Goal: Book appointment/travel/reservation

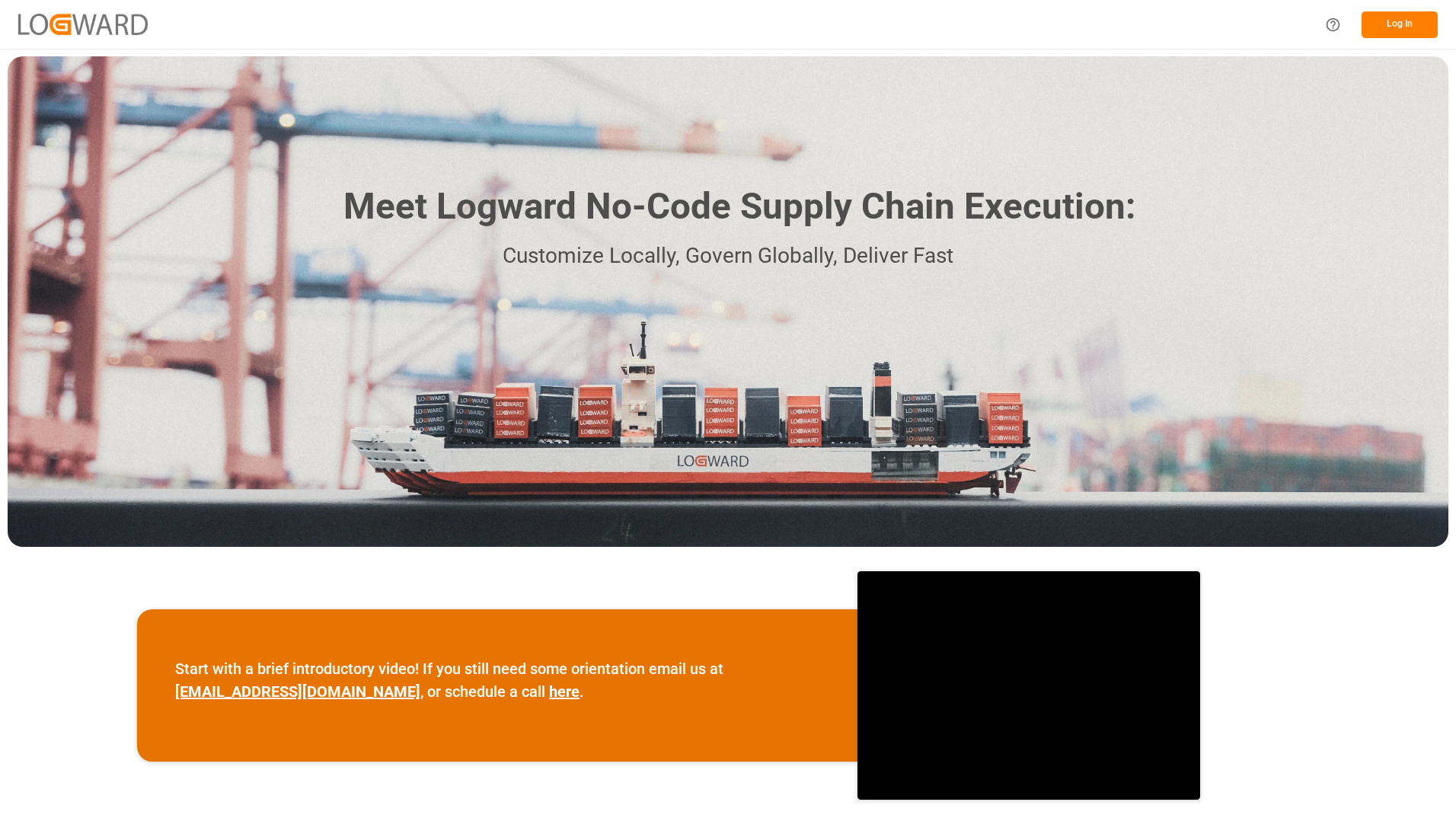
click at [1393, 20] on button "Log In" at bounding box center [1400, 24] width 76 height 27
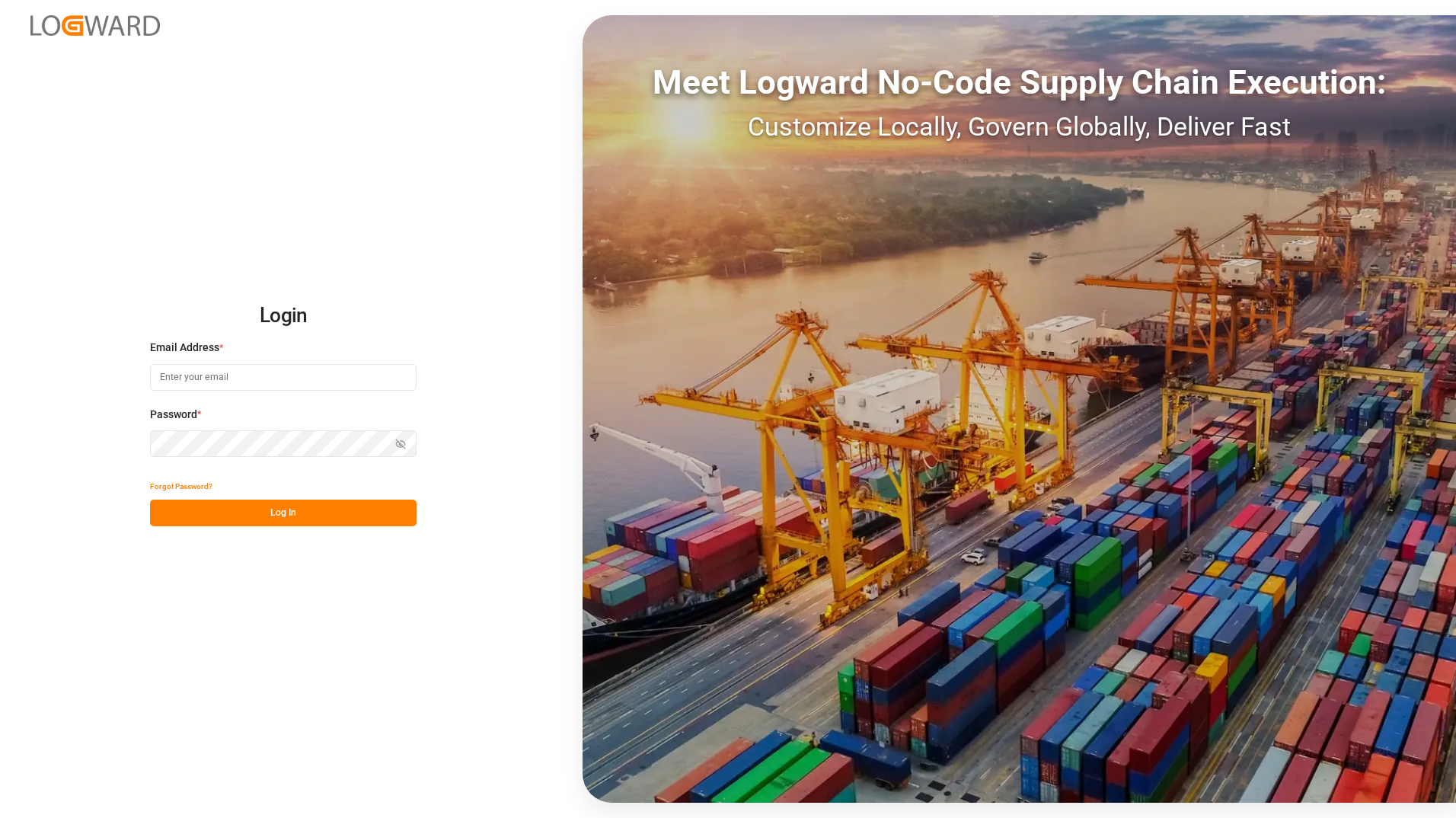
click at [196, 382] on input at bounding box center [283, 377] width 266 height 27
type input "[PERSON_NAME][EMAIL_ADDRESS][DOMAIN_NAME]"
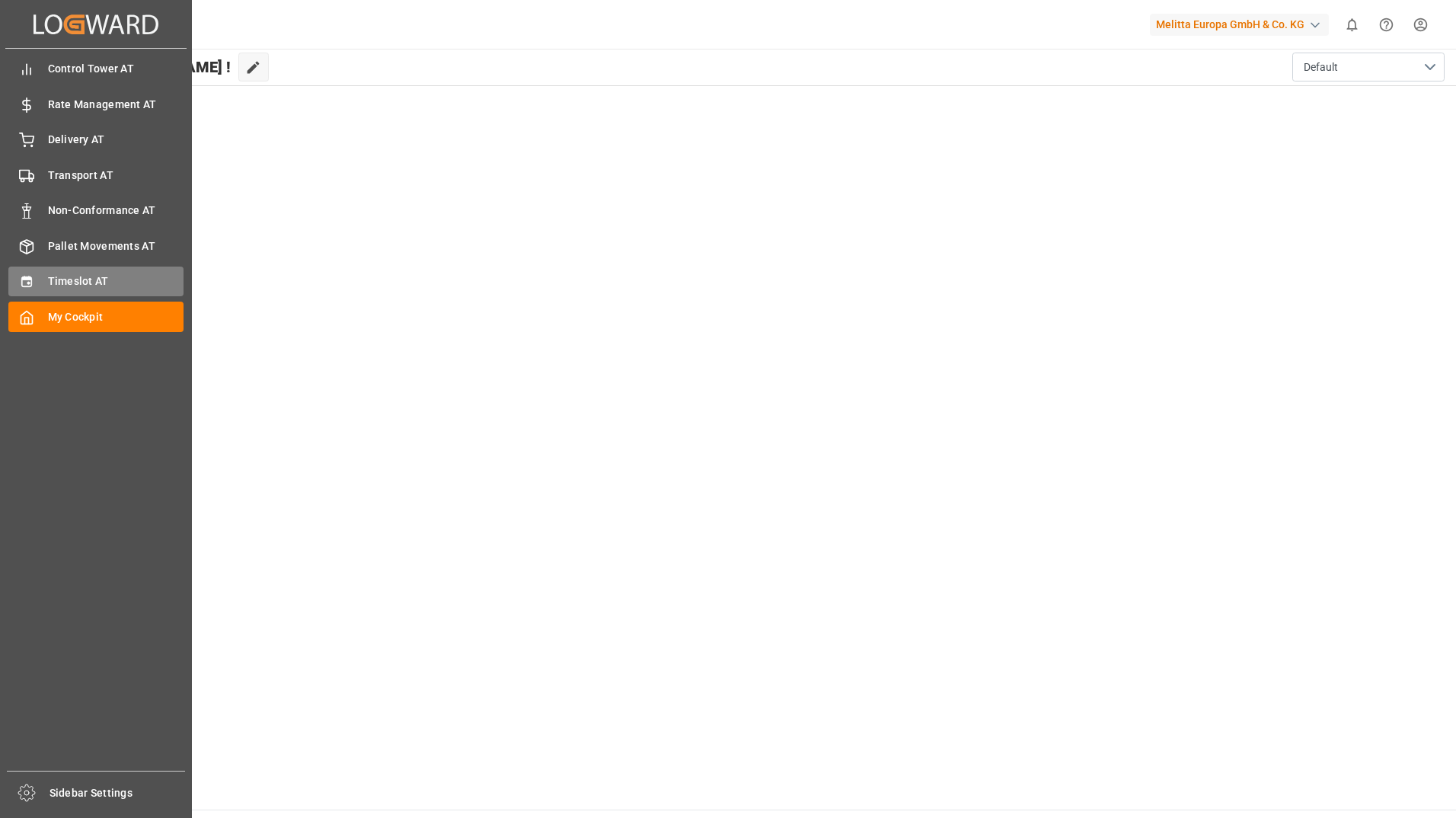
click at [75, 282] on span "Timeslot AT" at bounding box center [116, 281] width 136 height 16
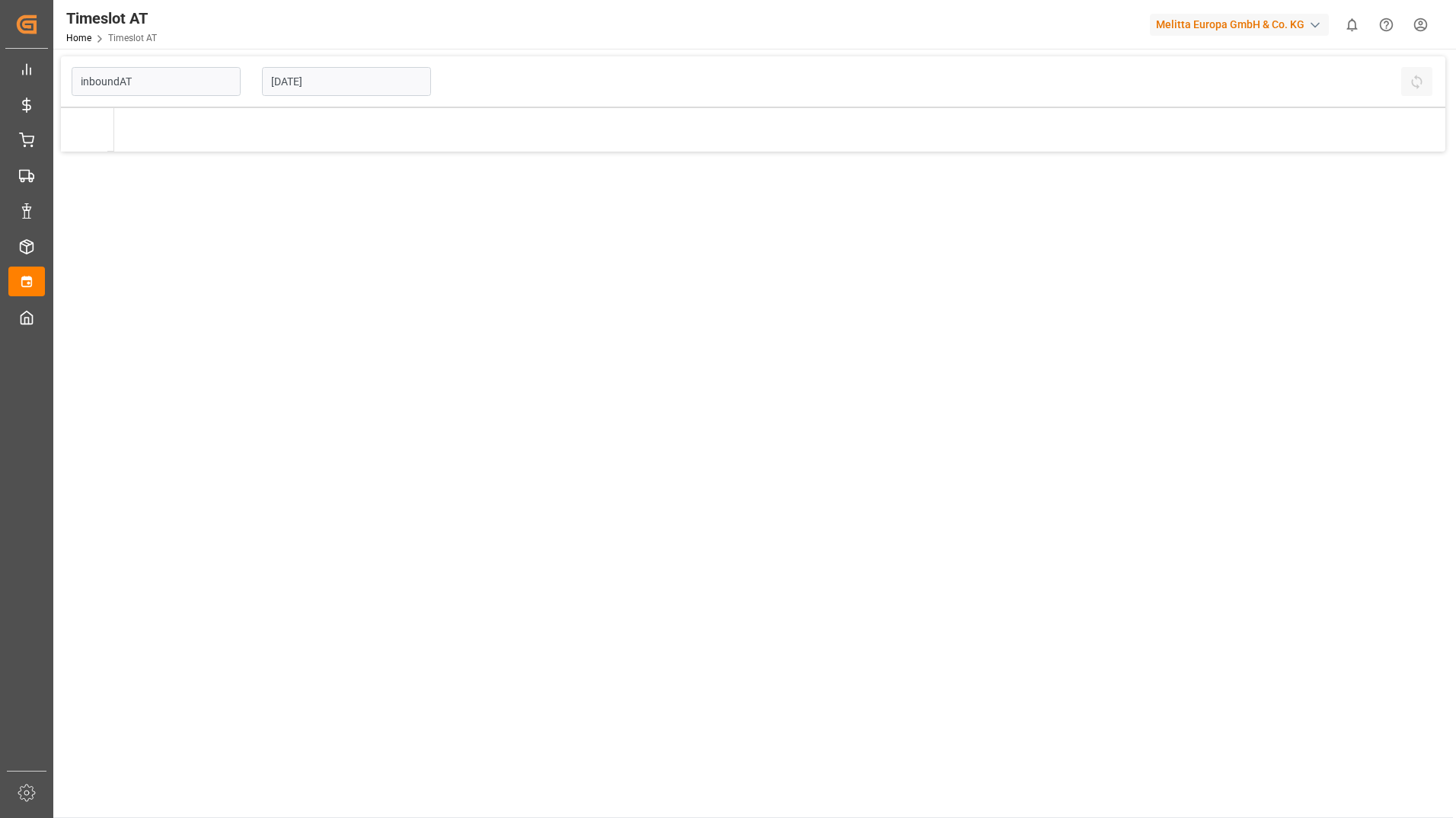
type input "Inbound AT"
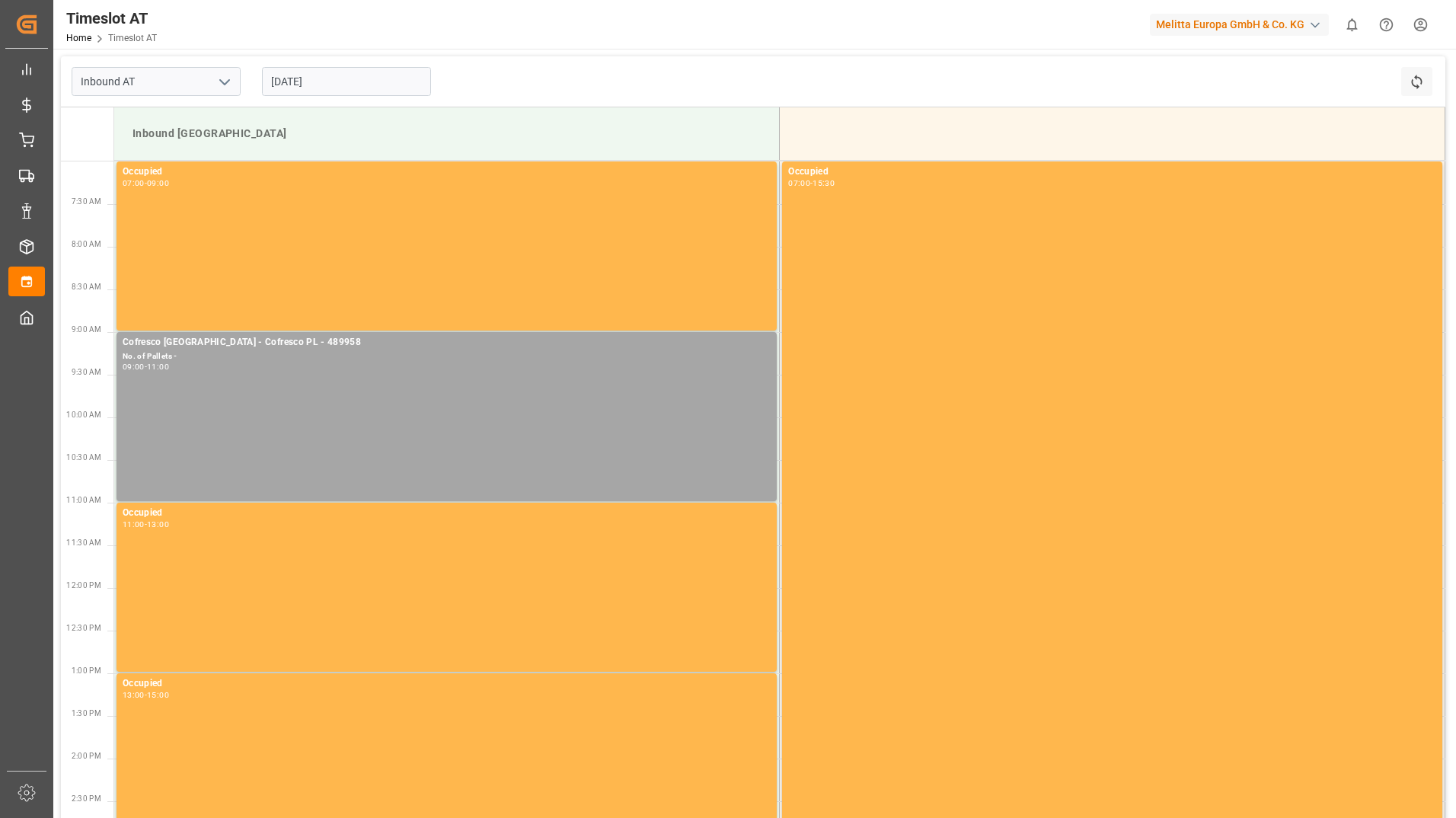
click at [357, 88] on input "[DATE]" at bounding box center [346, 81] width 169 height 29
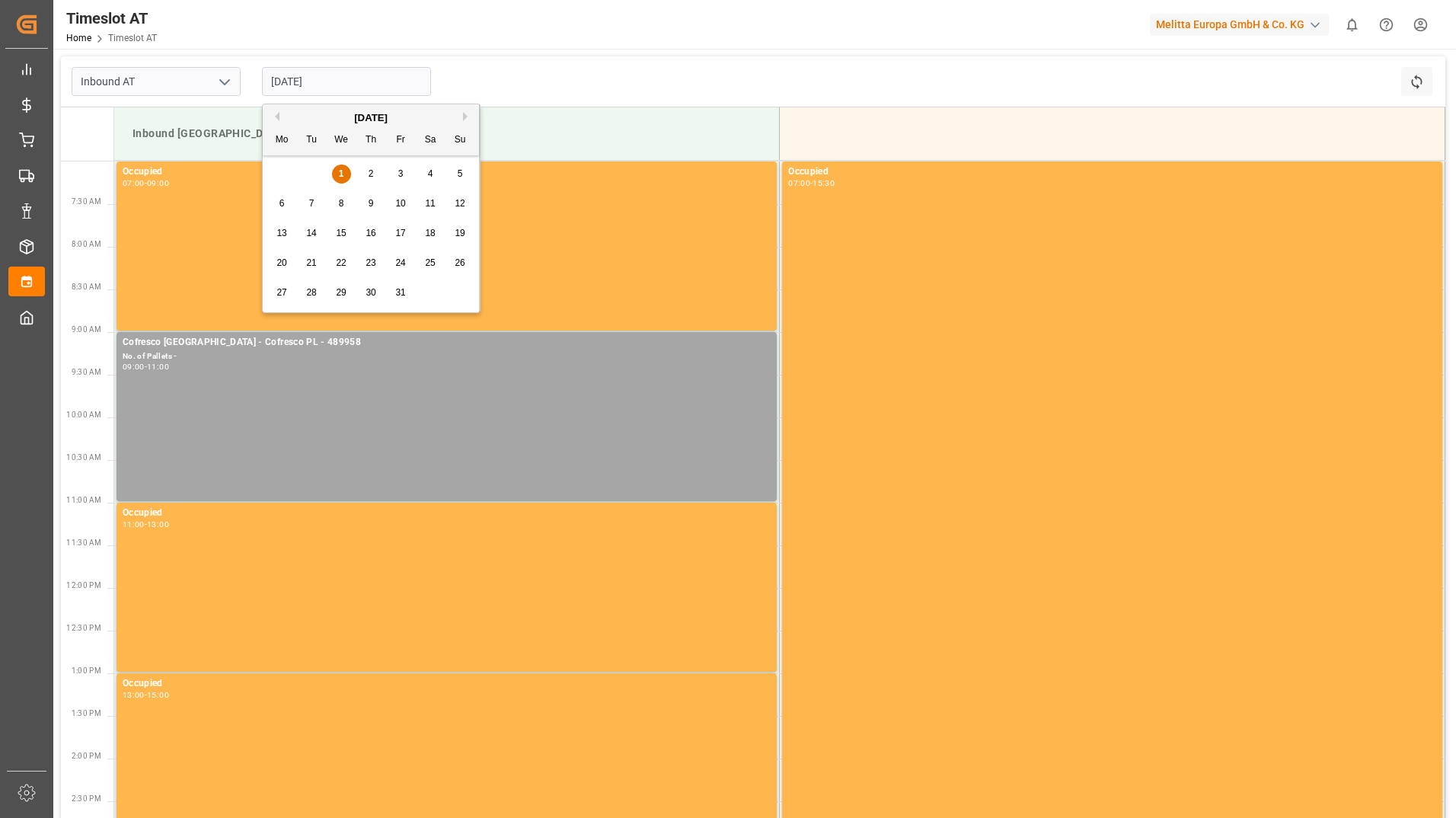
click at [367, 176] on div "2" at bounding box center [371, 175] width 19 height 19
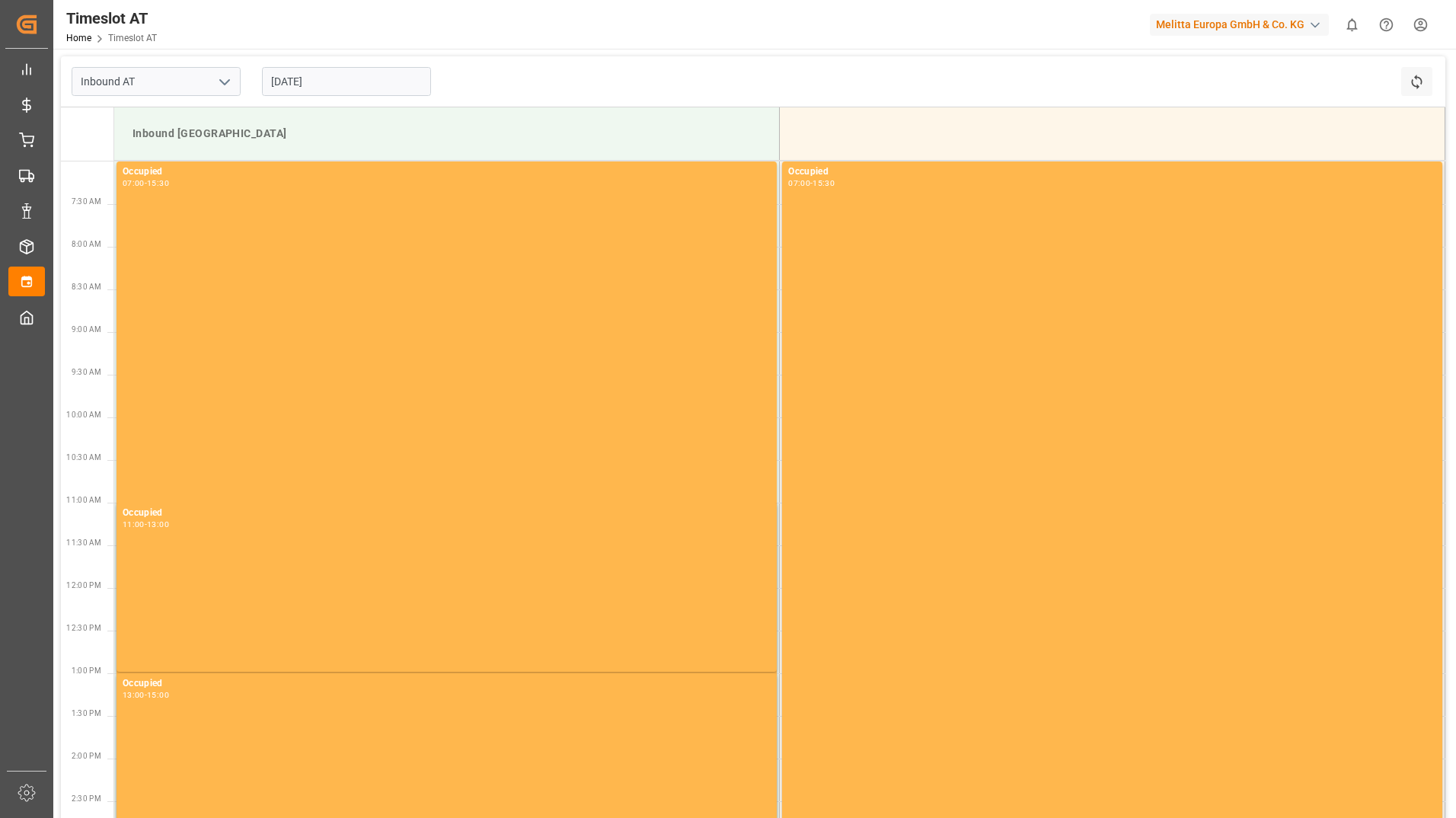
click at [334, 78] on input "[DATE]" at bounding box center [346, 81] width 169 height 29
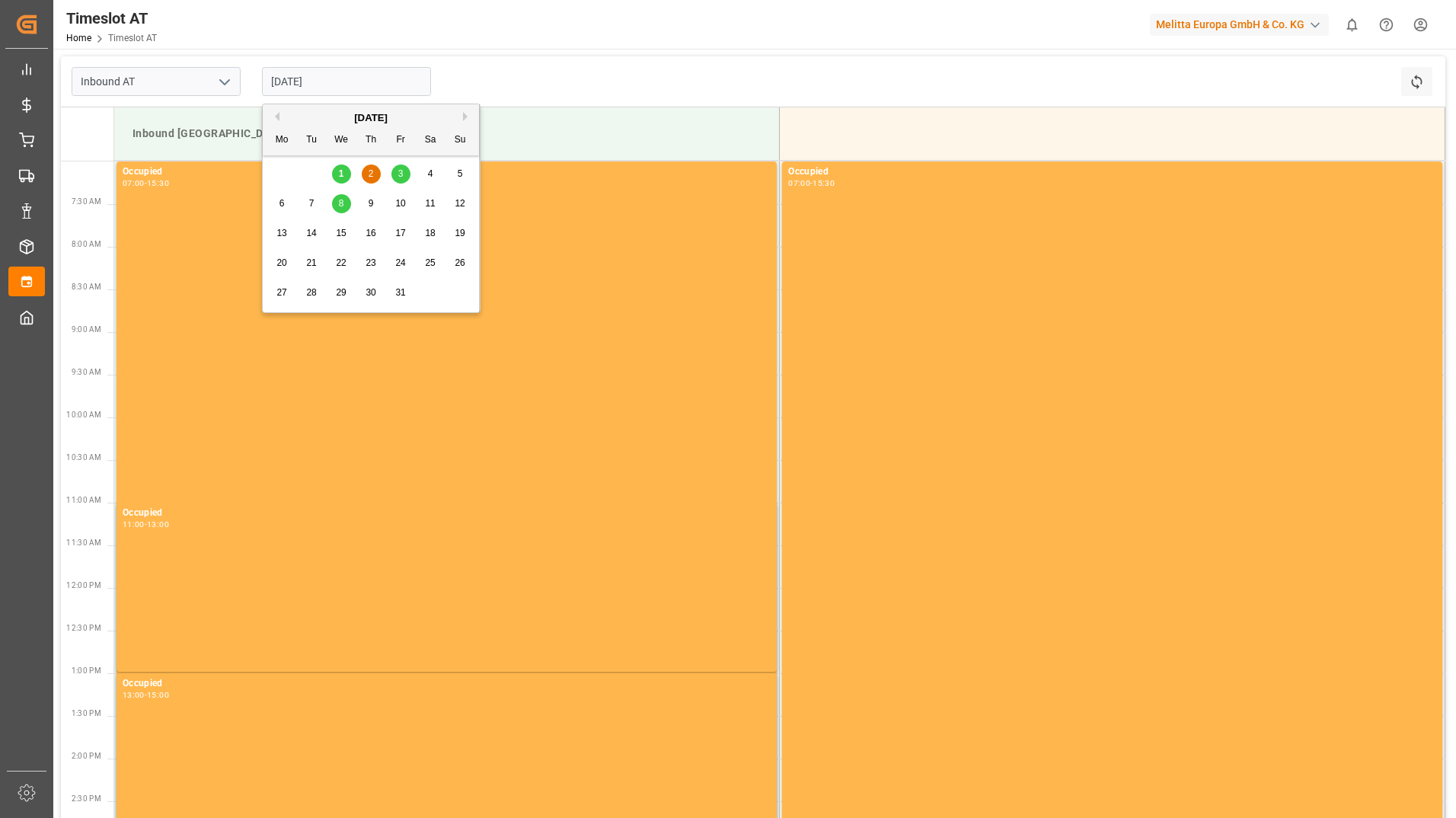
click at [401, 172] on span "3" at bounding box center [401, 174] width 6 height 11
type input "[DATE]"
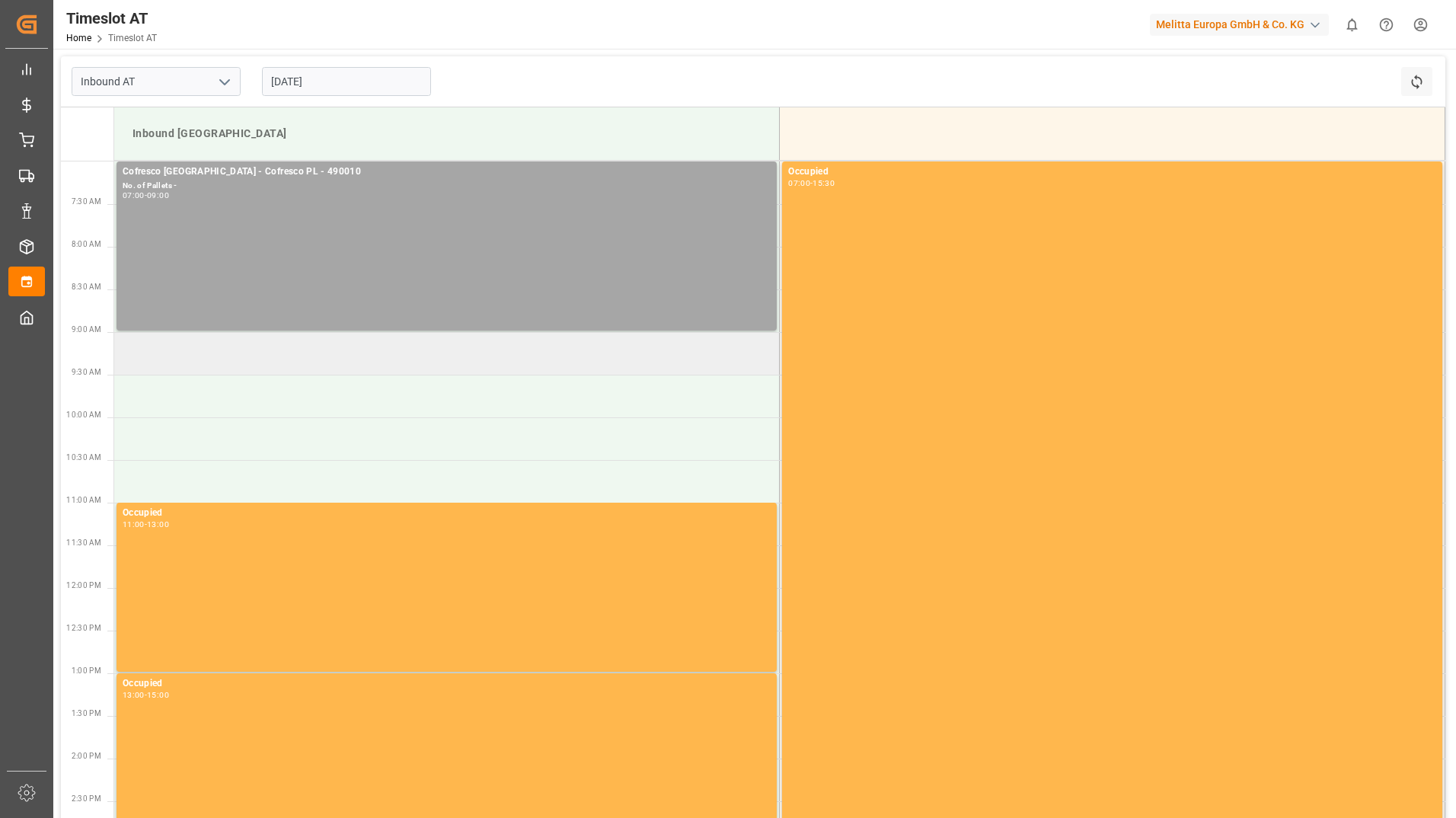
click at [193, 347] on td at bounding box center [446, 353] width 665 height 43
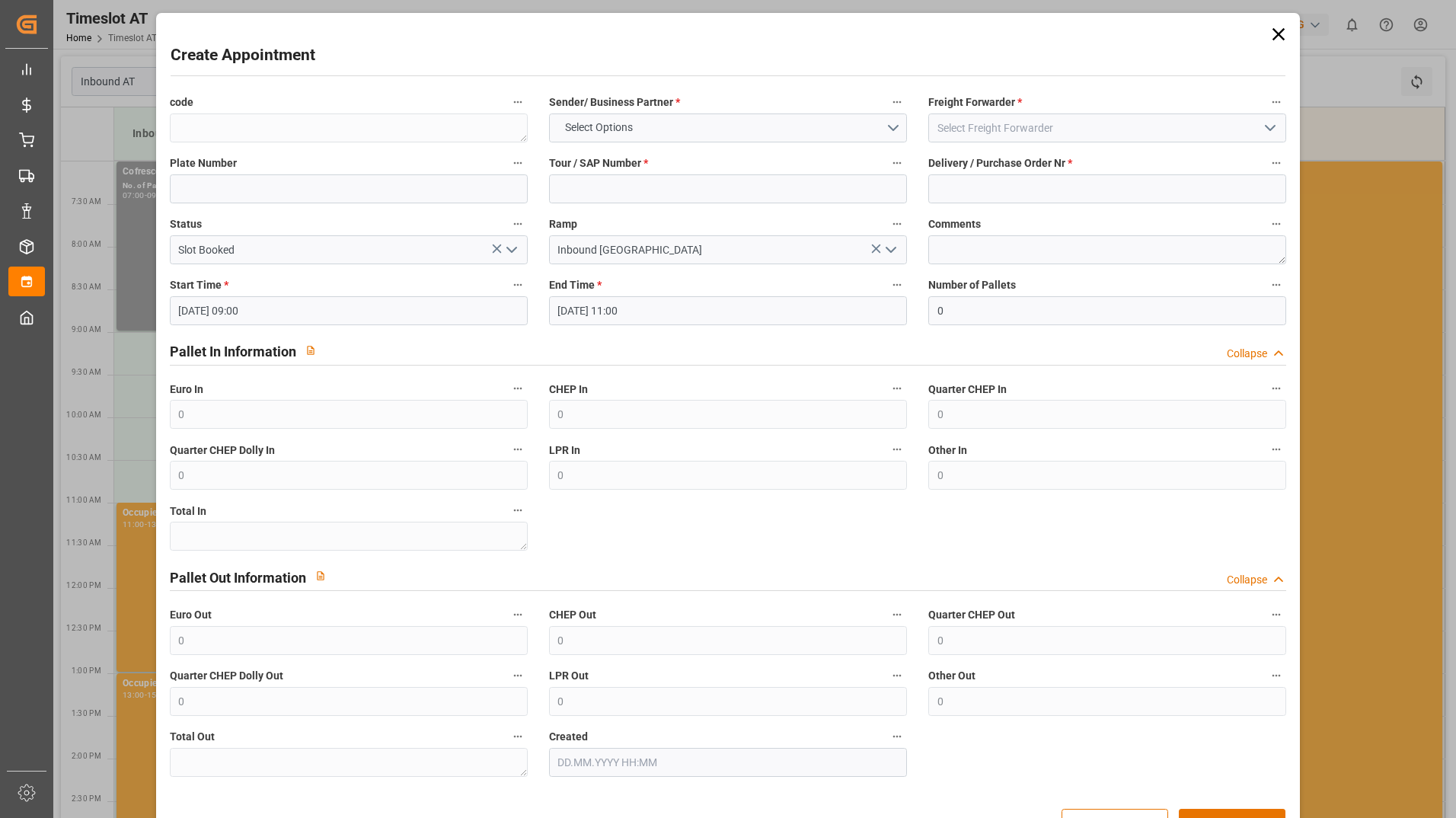
click at [1279, 36] on icon at bounding box center [1278, 34] width 21 height 21
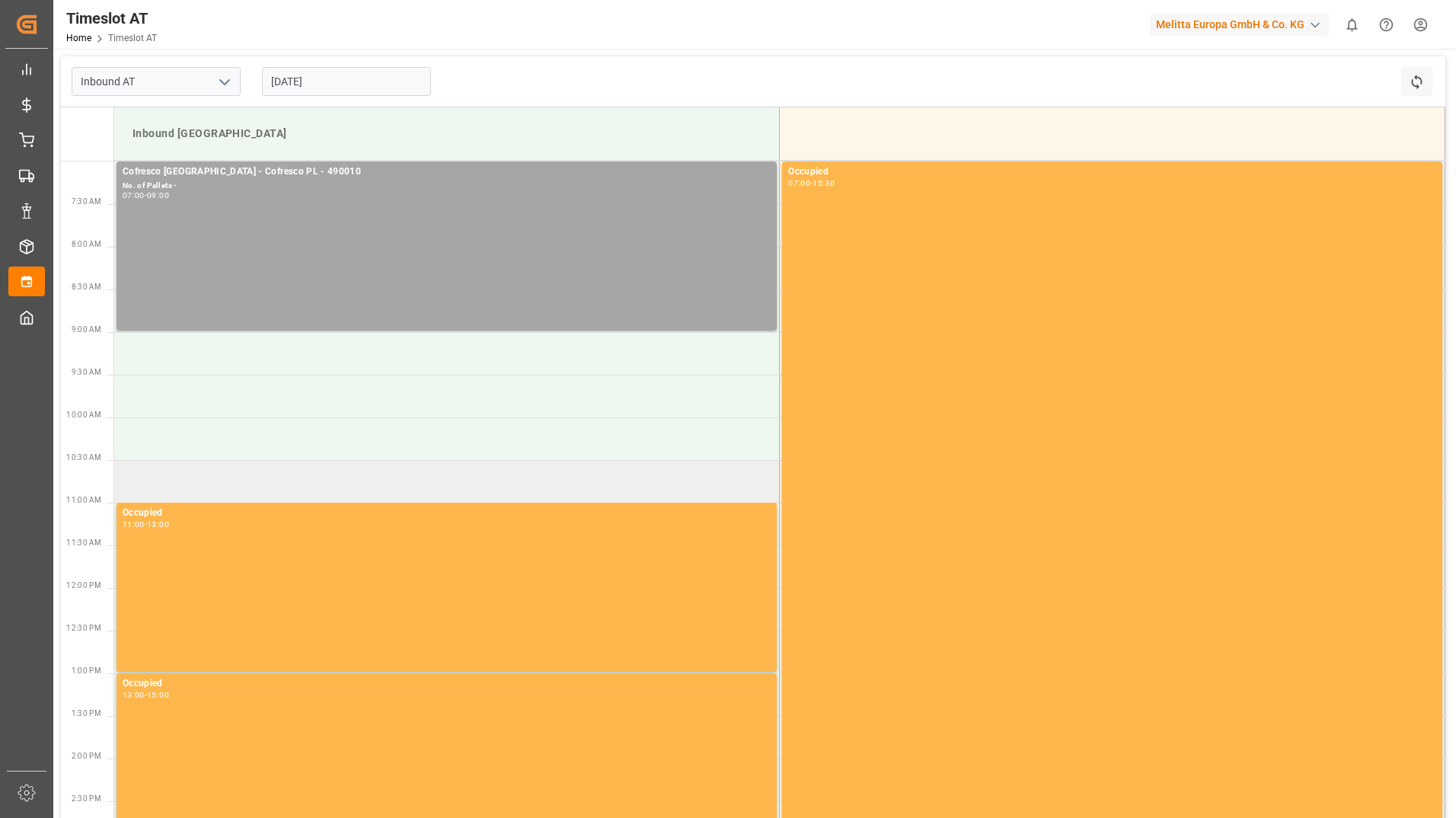
click at [182, 476] on td at bounding box center [446, 481] width 665 height 43
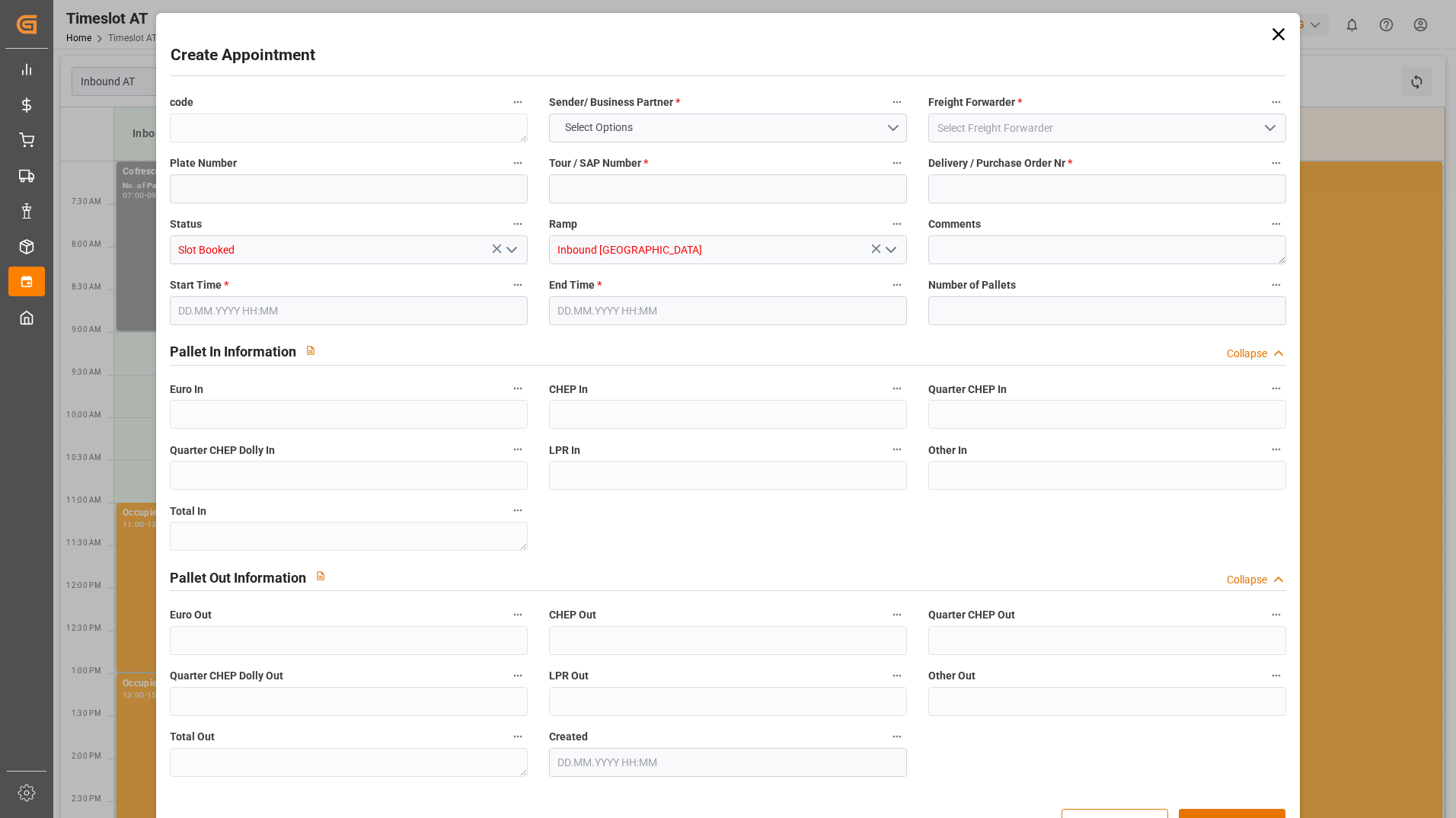
type input "0"
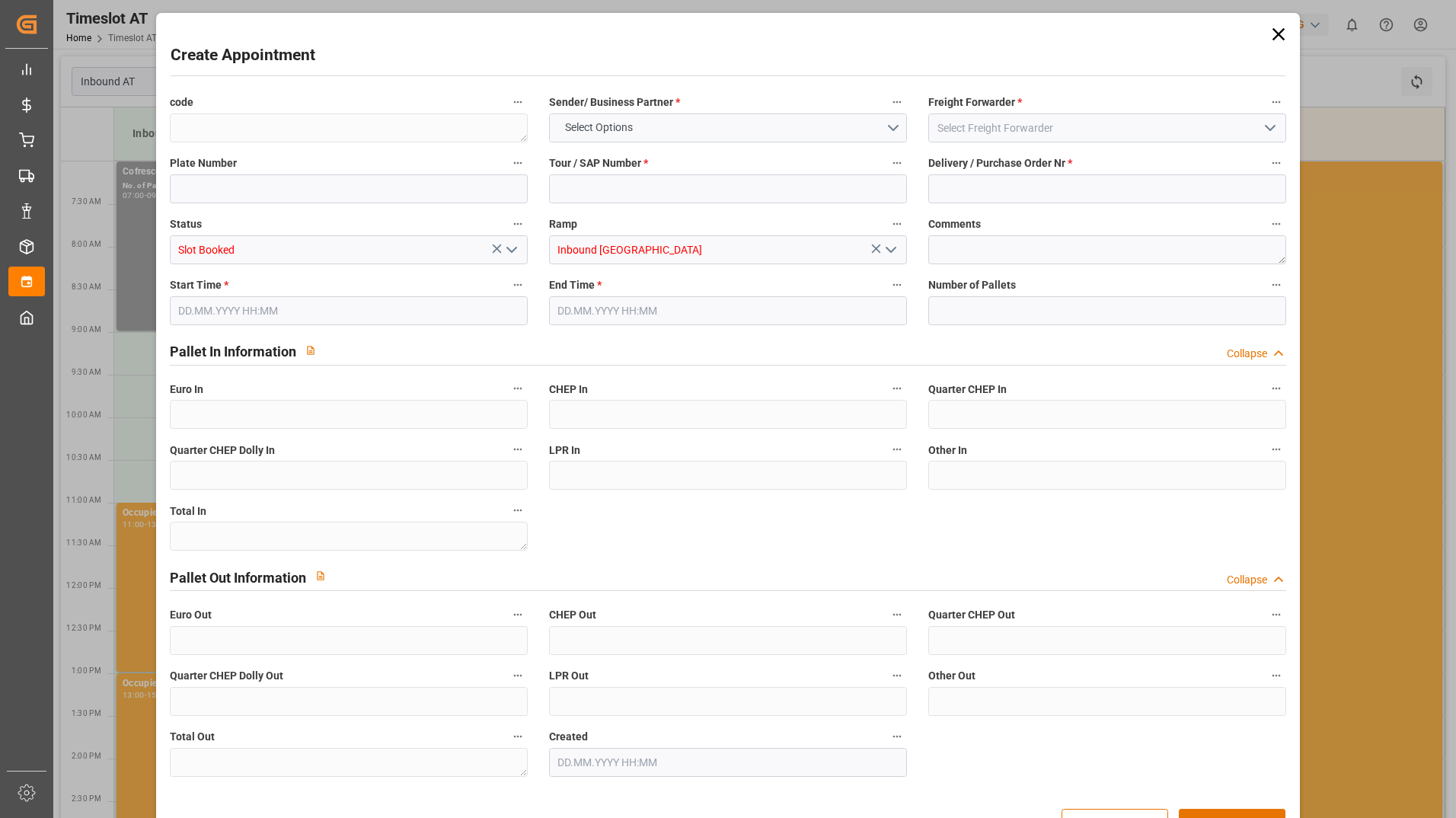
type input "0"
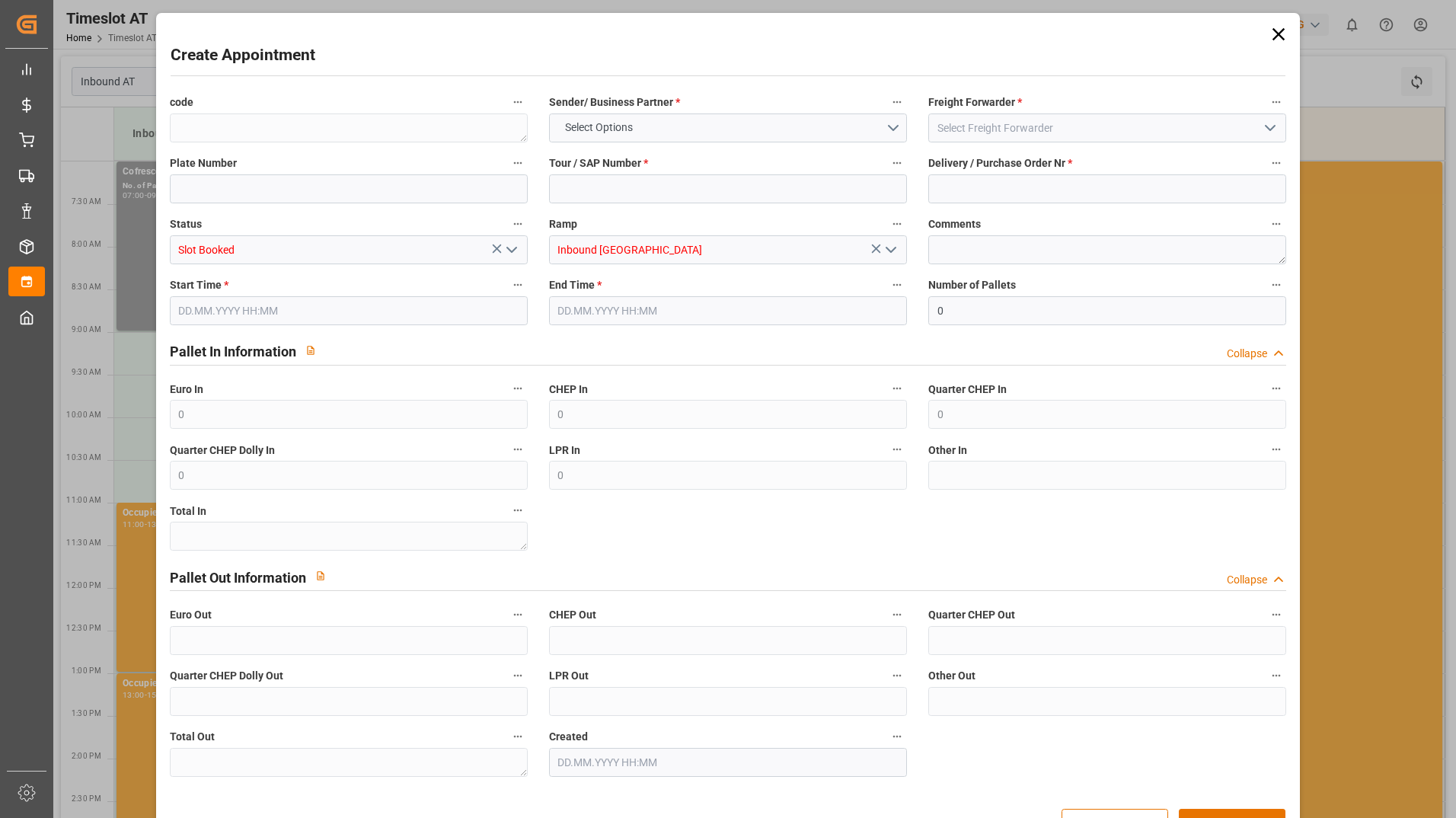
type input "0"
type input "[DATE] 10:30"
type input "[DATE] 12:30"
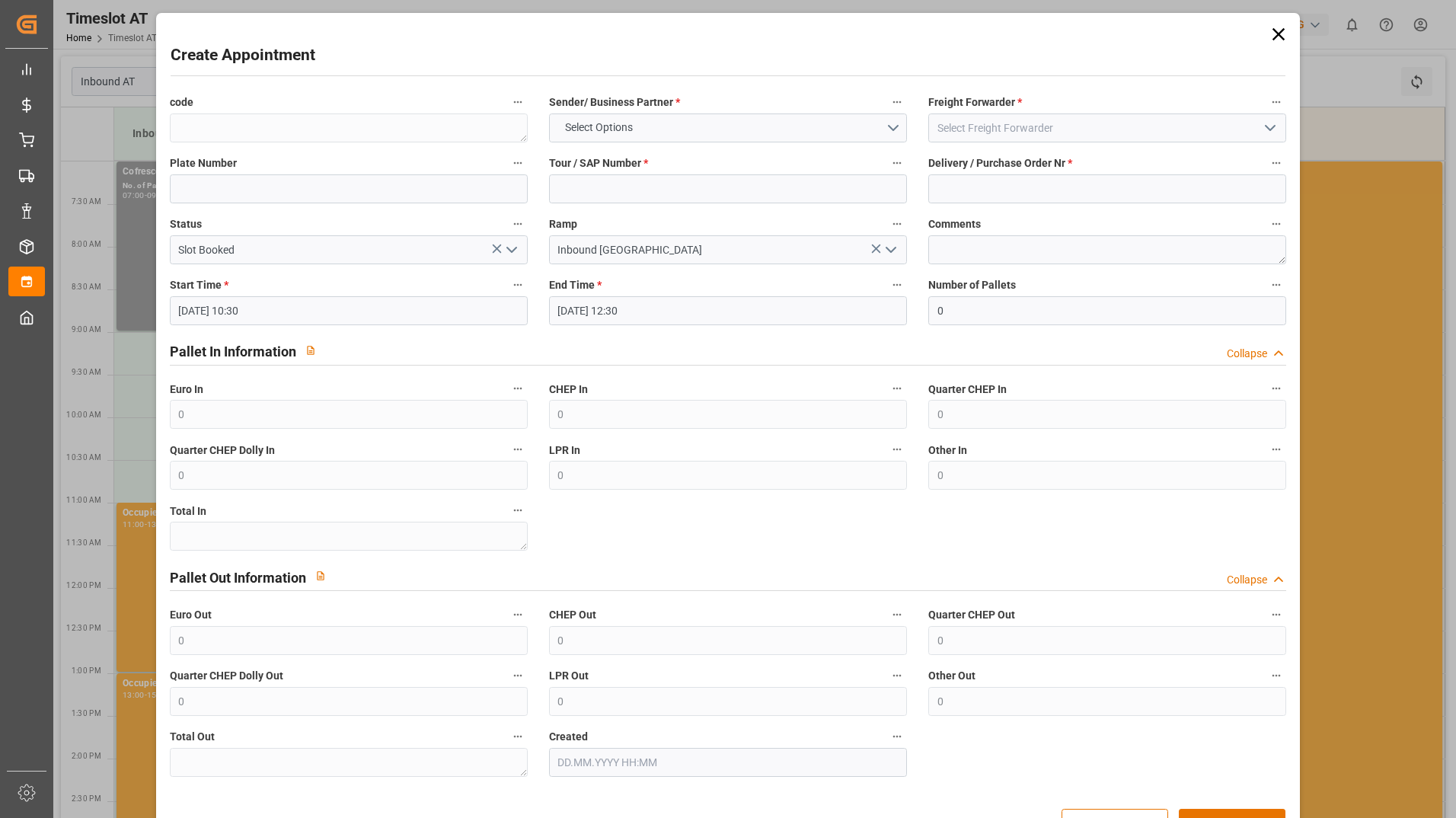
click at [1279, 35] on icon at bounding box center [1278, 34] width 21 height 21
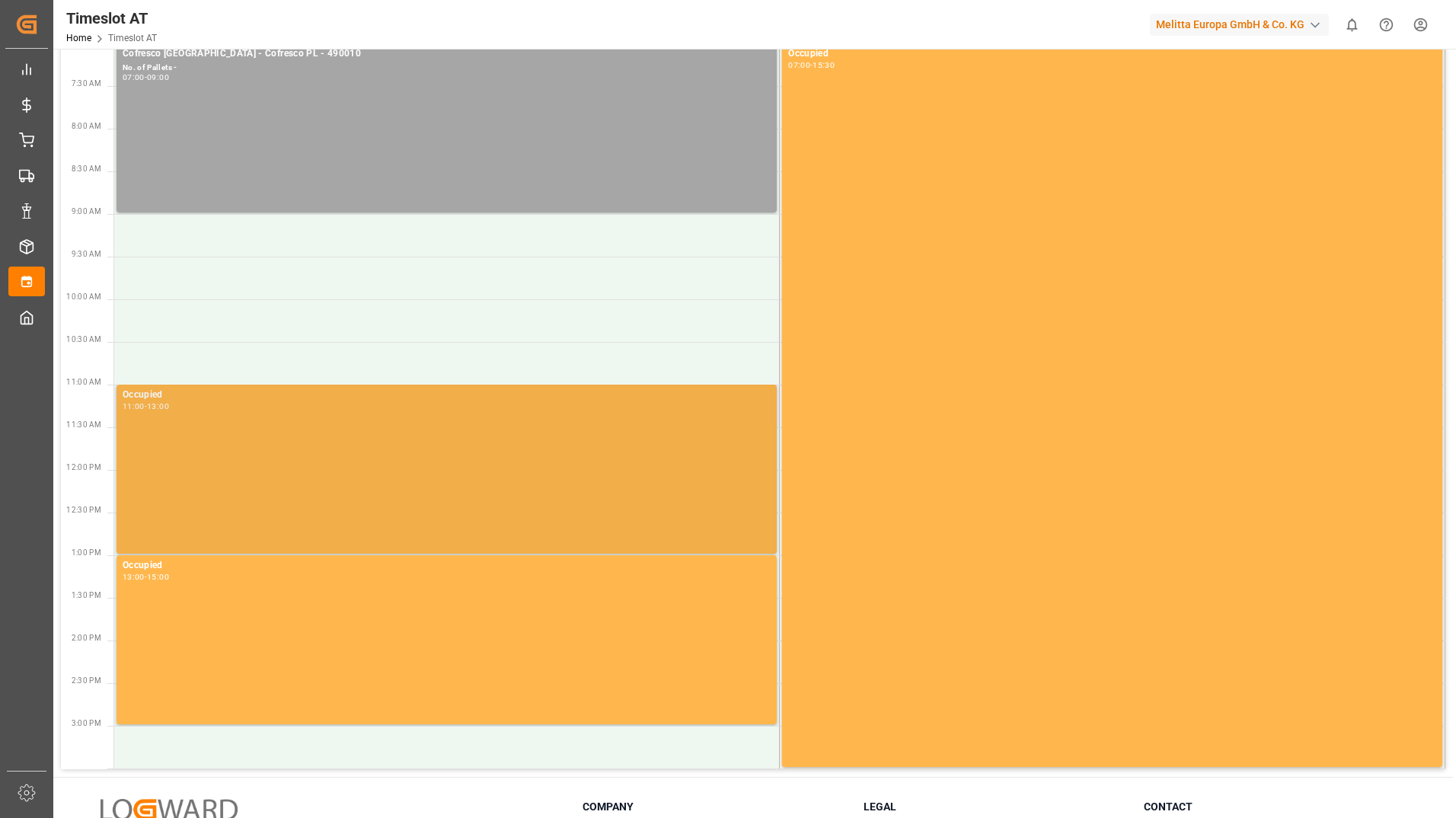
scroll to position [250, 0]
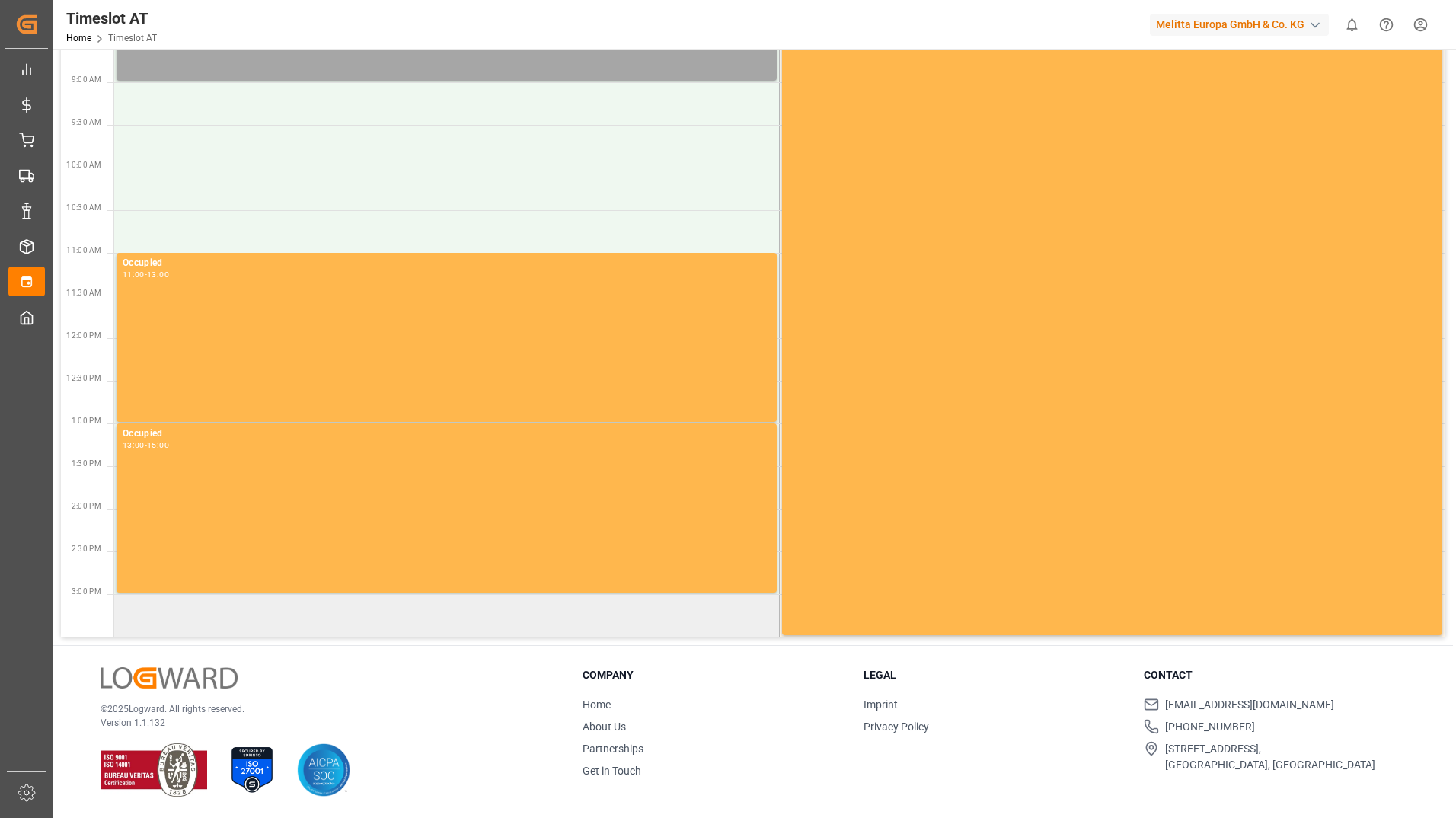
click at [304, 608] on td at bounding box center [446, 615] width 665 height 43
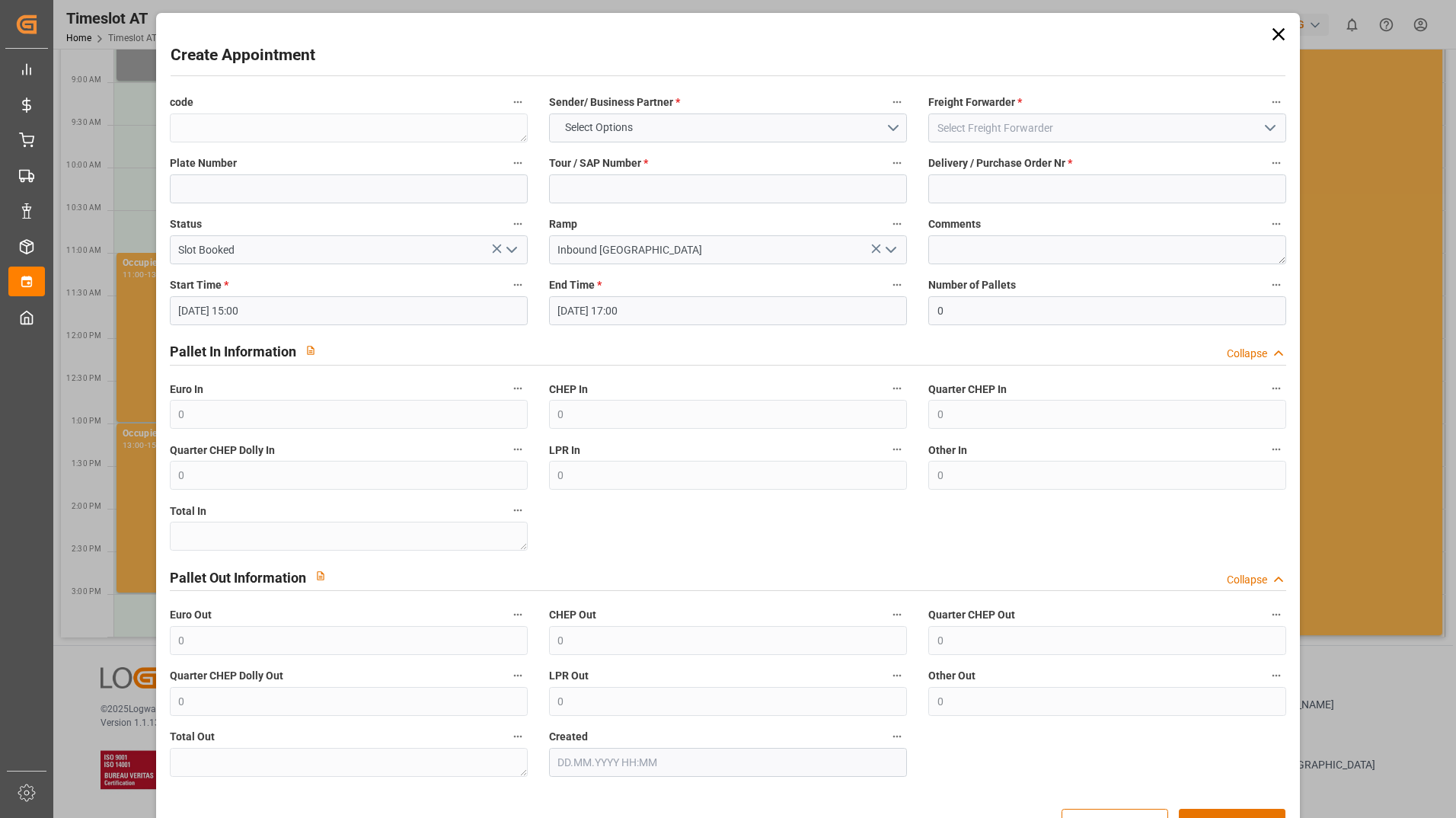
click at [1277, 38] on icon at bounding box center [1277, 33] width 12 height 12
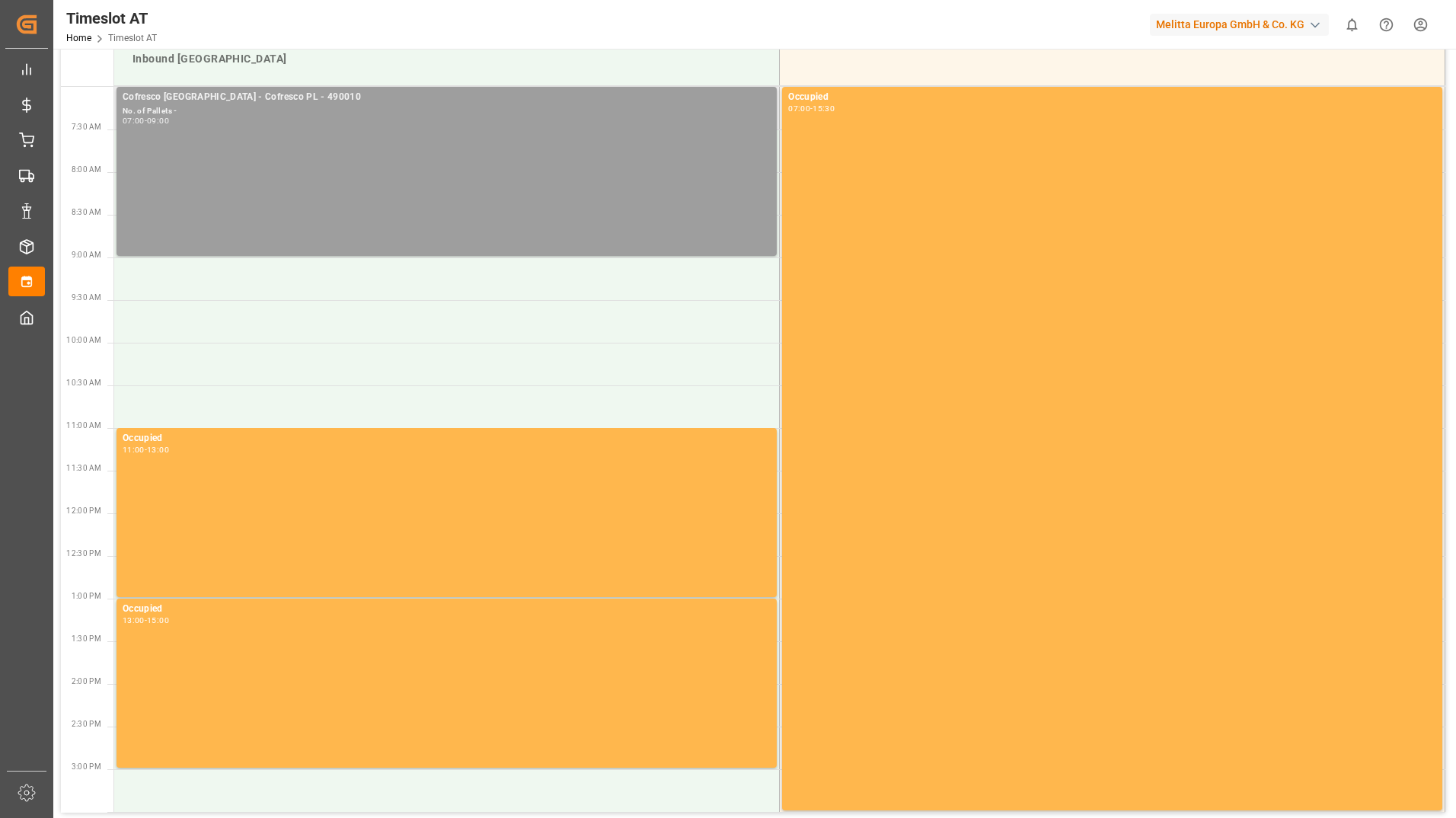
scroll to position [0, 0]
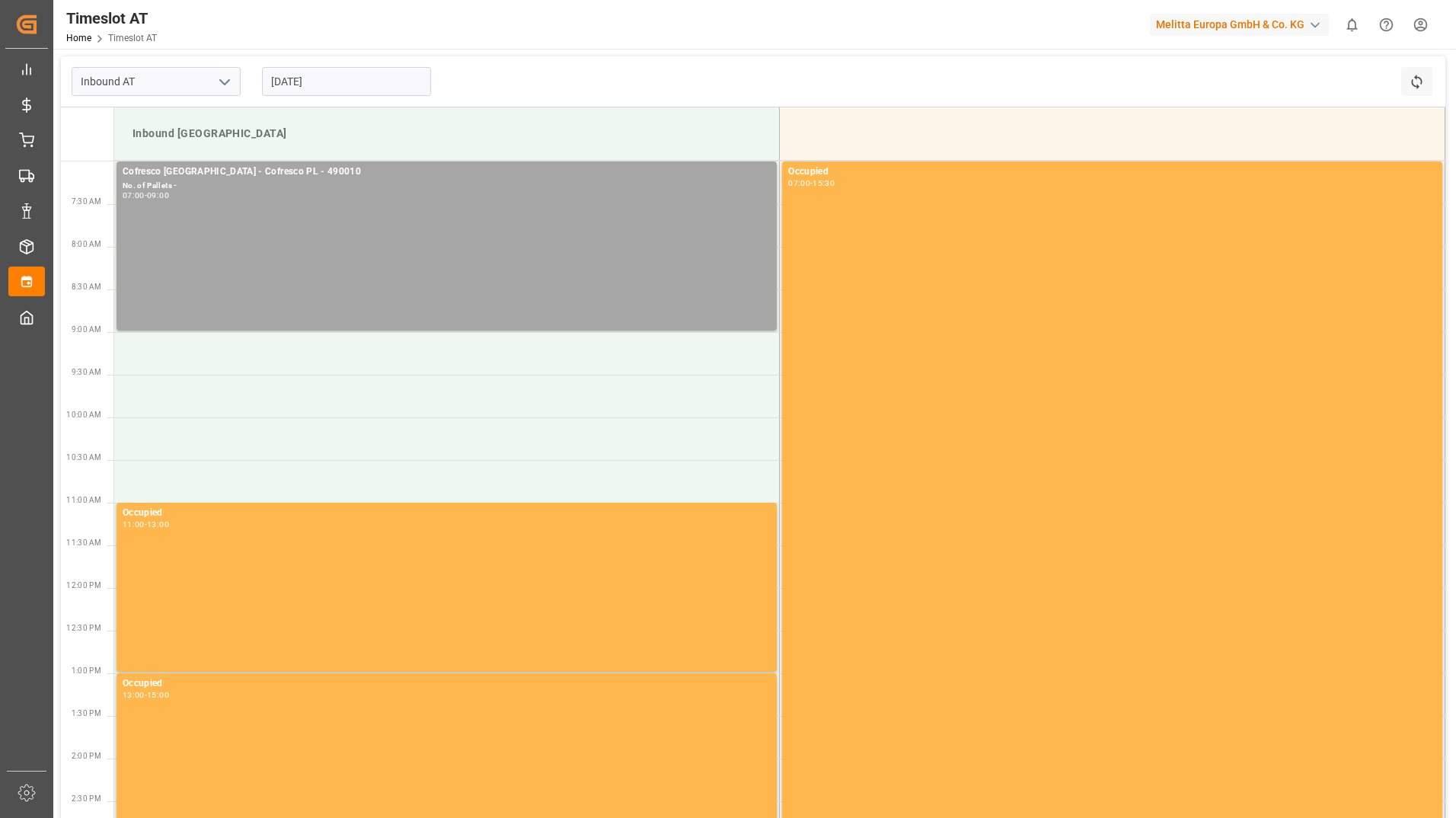
click at [365, 76] on input "[DATE]" at bounding box center [346, 81] width 169 height 29
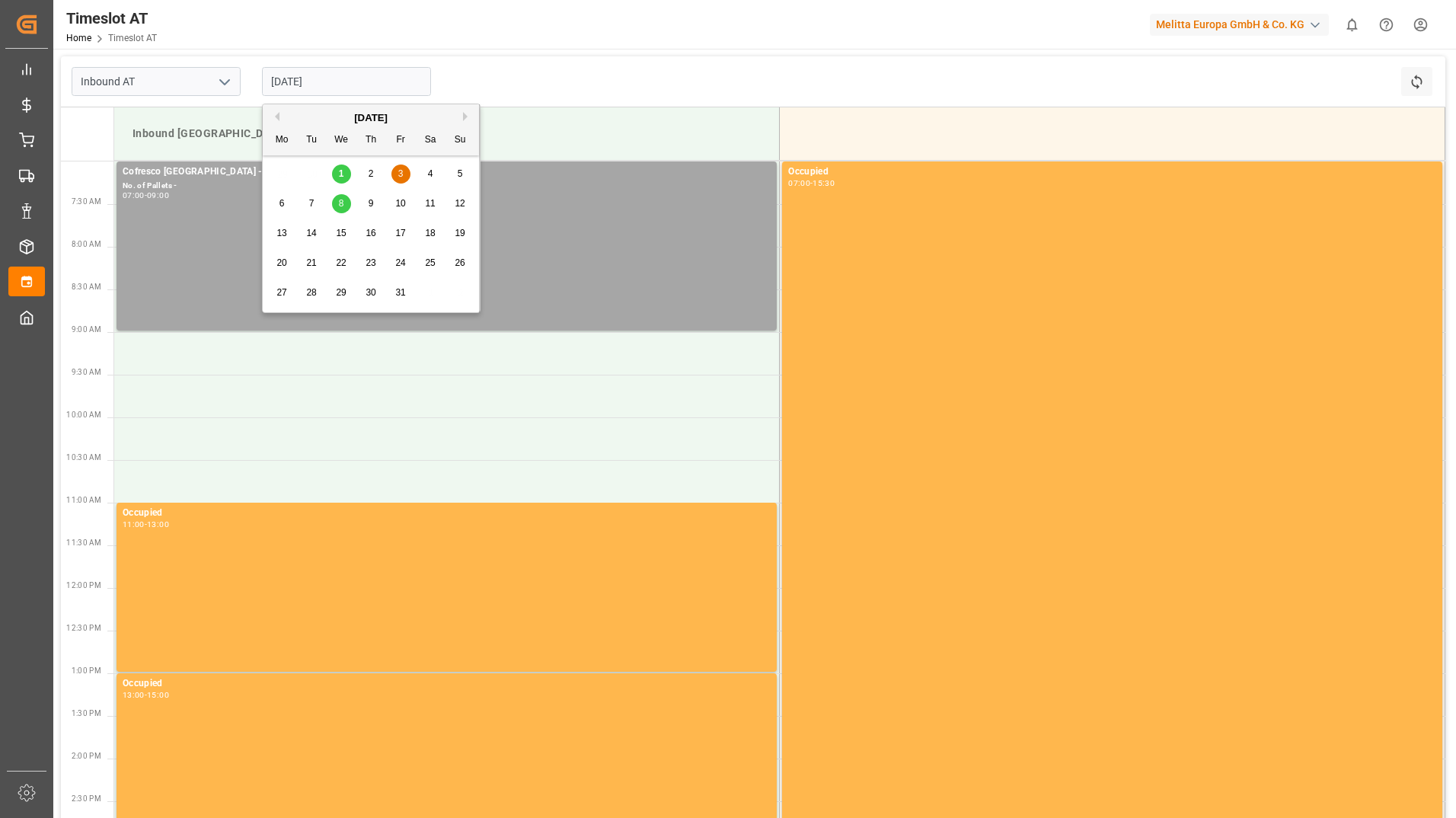
click at [284, 200] on span "6" at bounding box center [282, 204] width 6 height 11
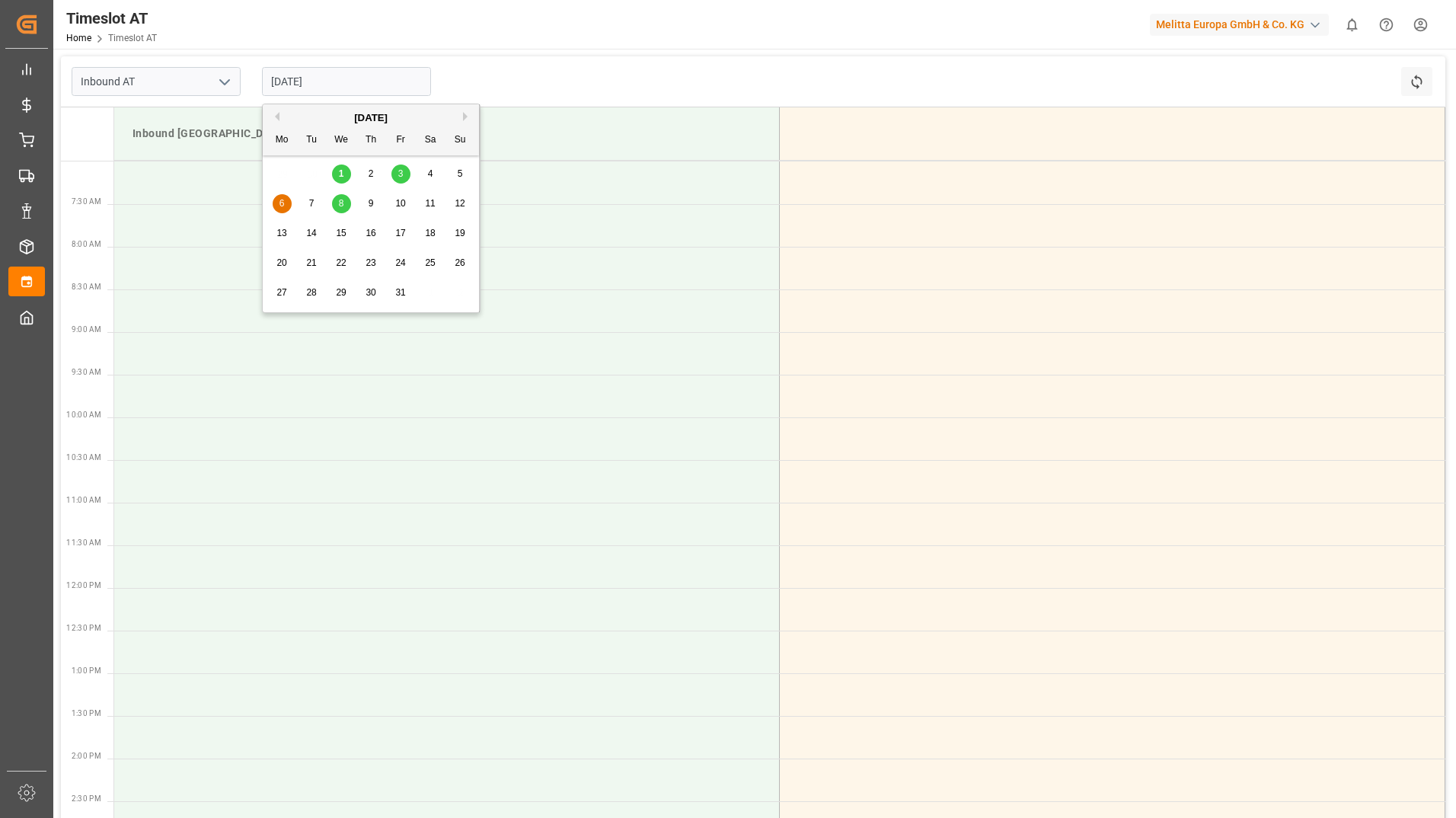
click at [347, 88] on input "[DATE]" at bounding box center [346, 81] width 169 height 29
click at [312, 201] on span "7" at bounding box center [312, 204] width 6 height 11
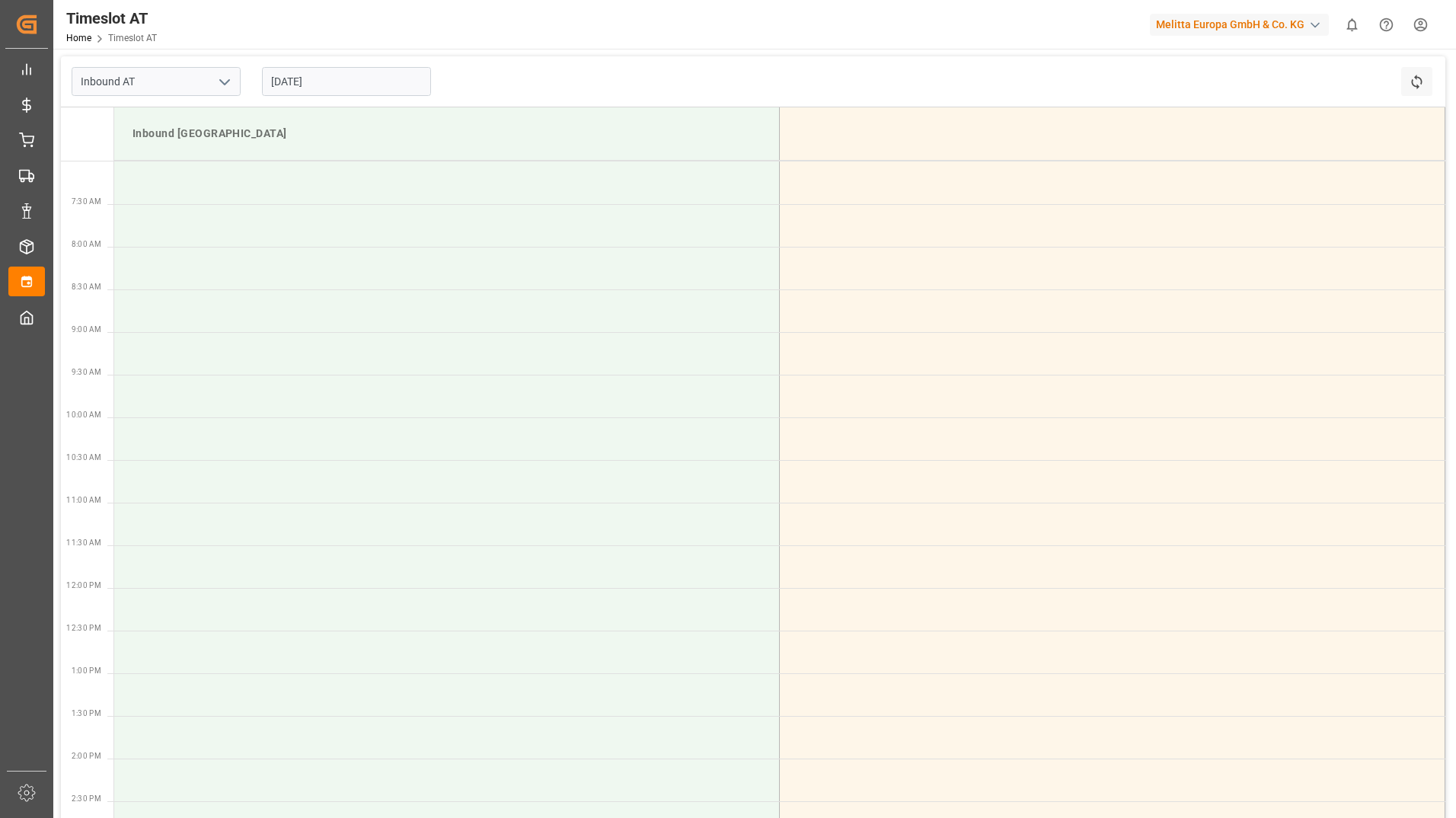
click at [354, 80] on input "[DATE]" at bounding box center [346, 81] width 169 height 29
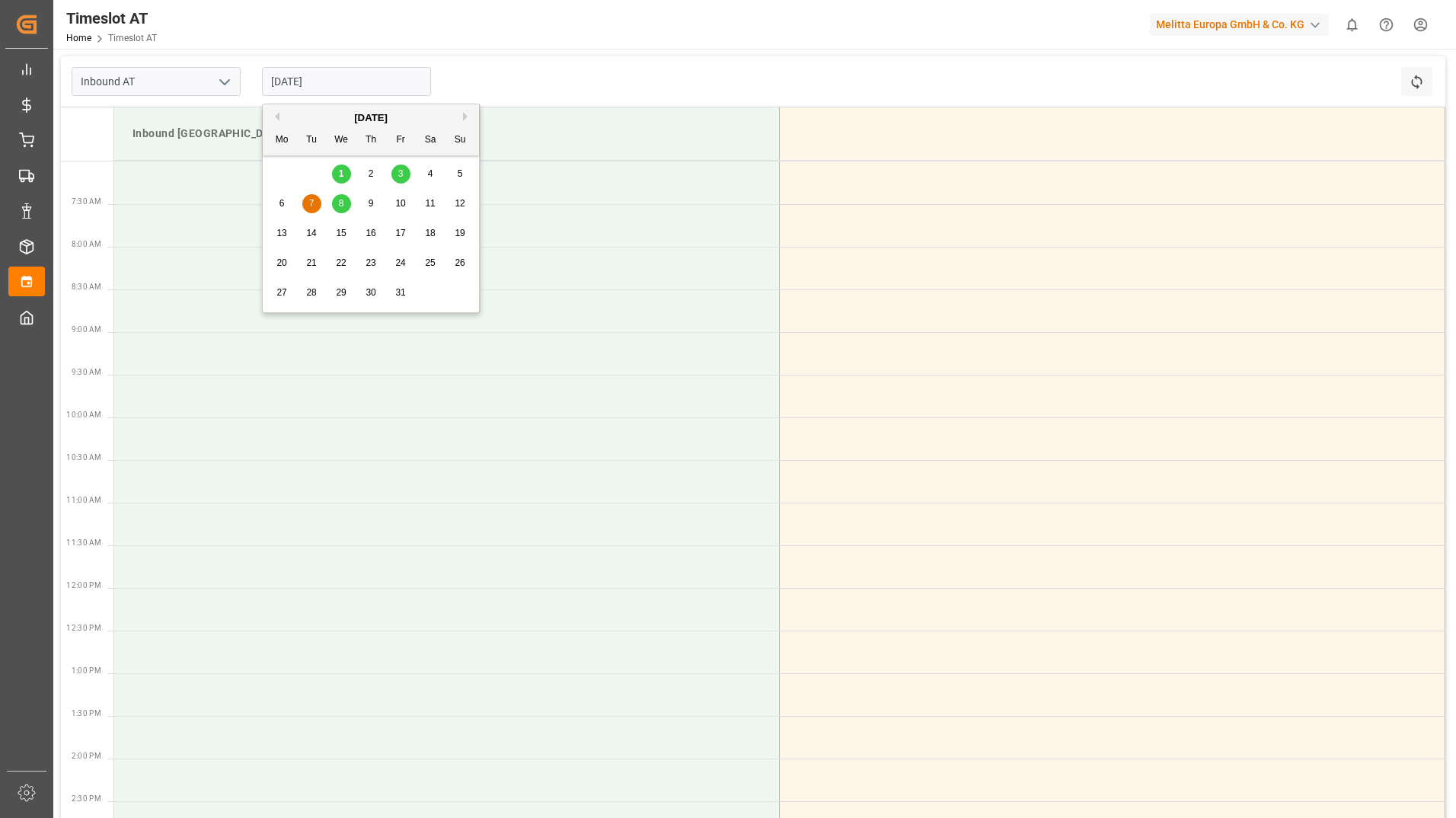
click at [336, 205] on div "8" at bounding box center [341, 204] width 19 height 19
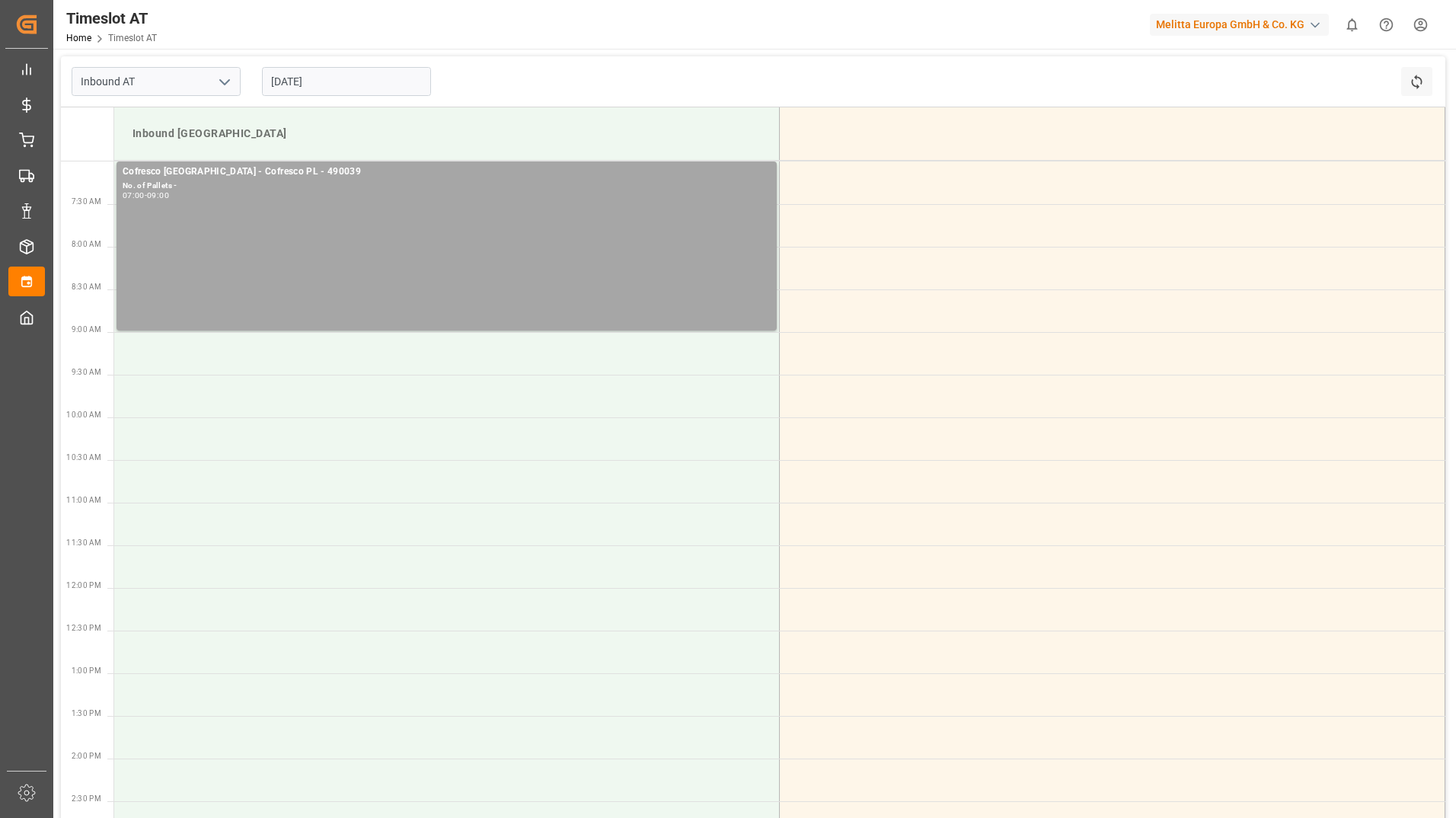
click at [371, 91] on input "[DATE]" at bounding box center [346, 81] width 169 height 29
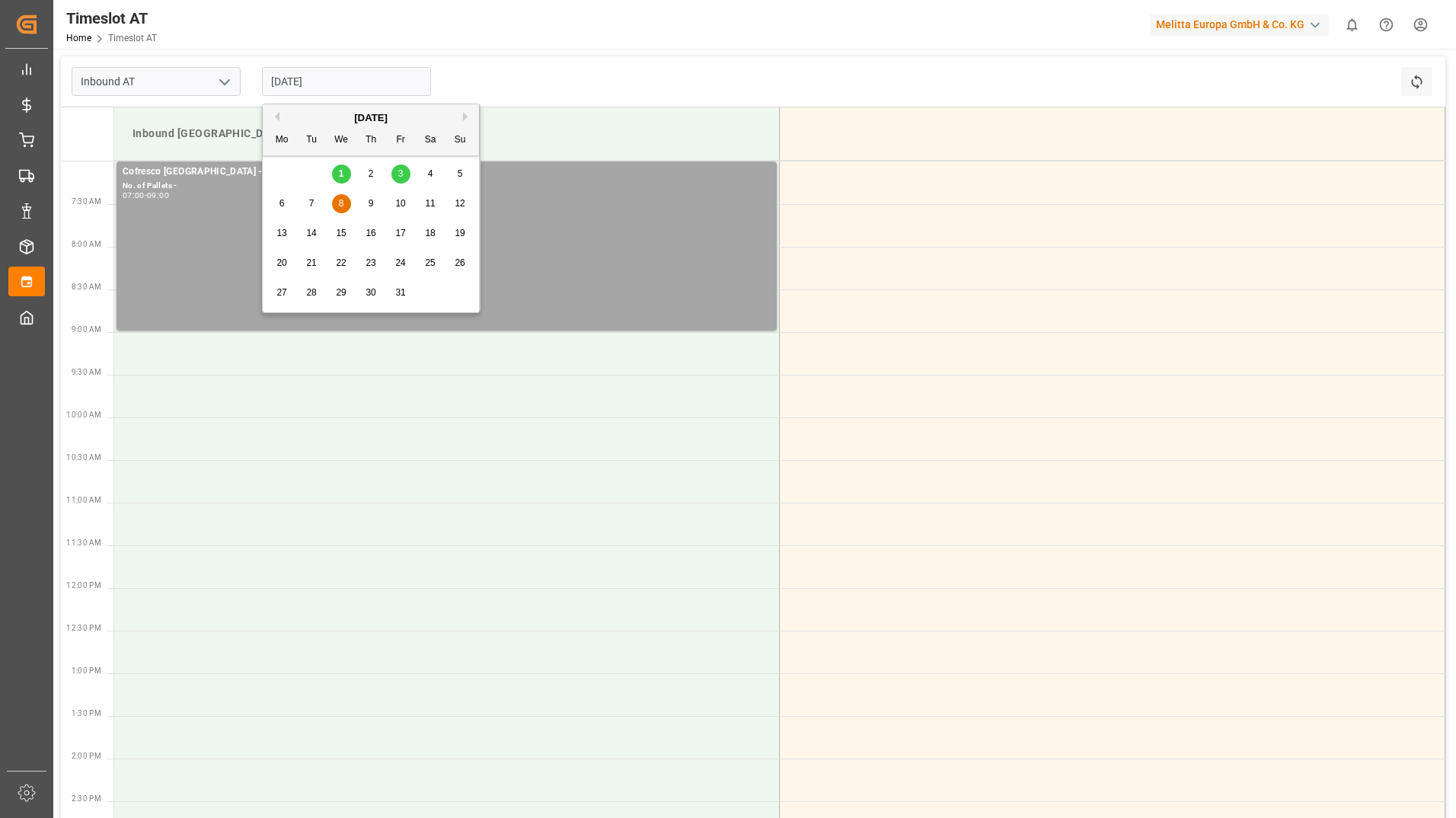
click at [376, 200] on div "9" at bounding box center [371, 204] width 19 height 19
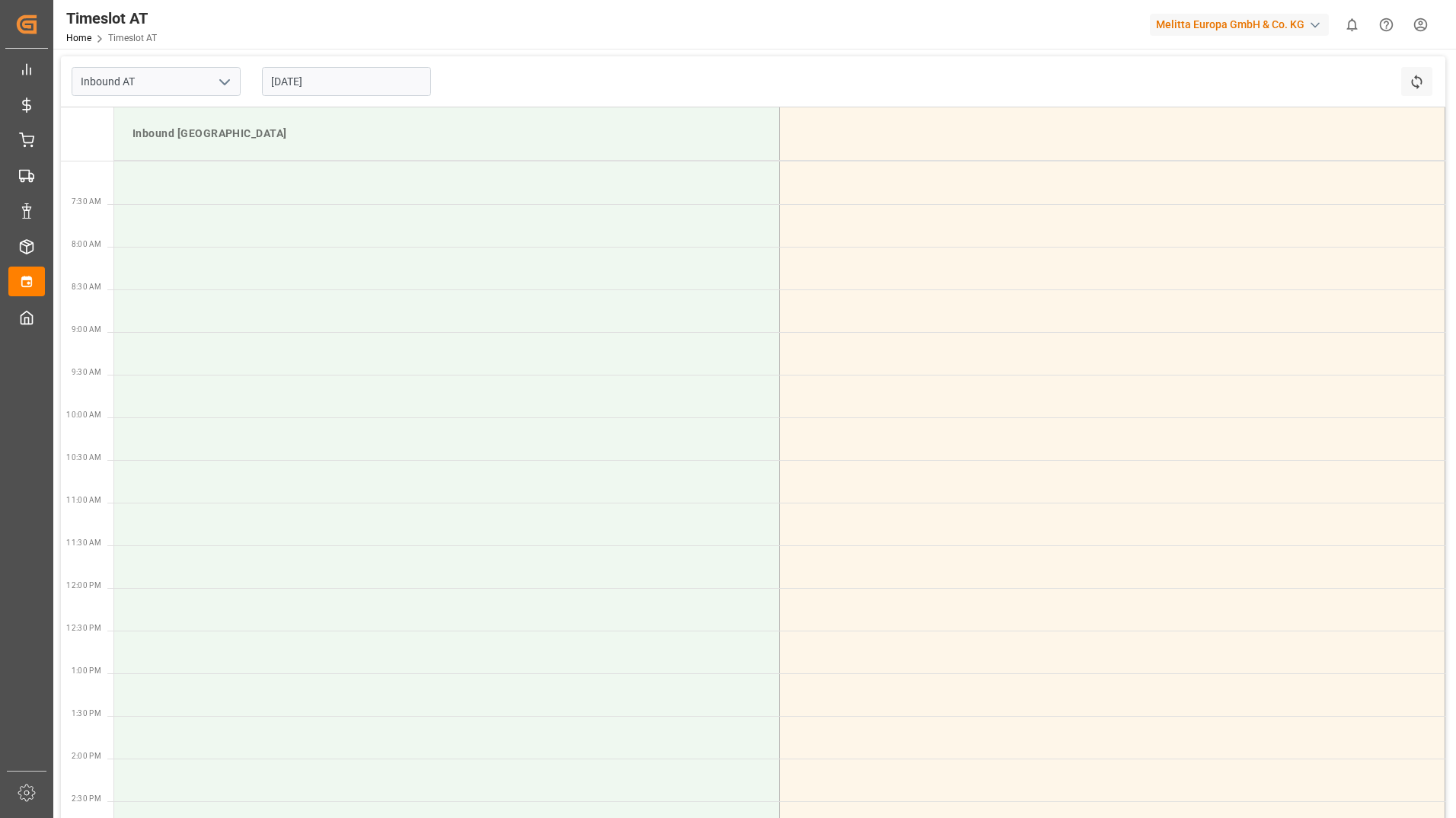
click at [376, 86] on input "[DATE]" at bounding box center [346, 81] width 169 height 29
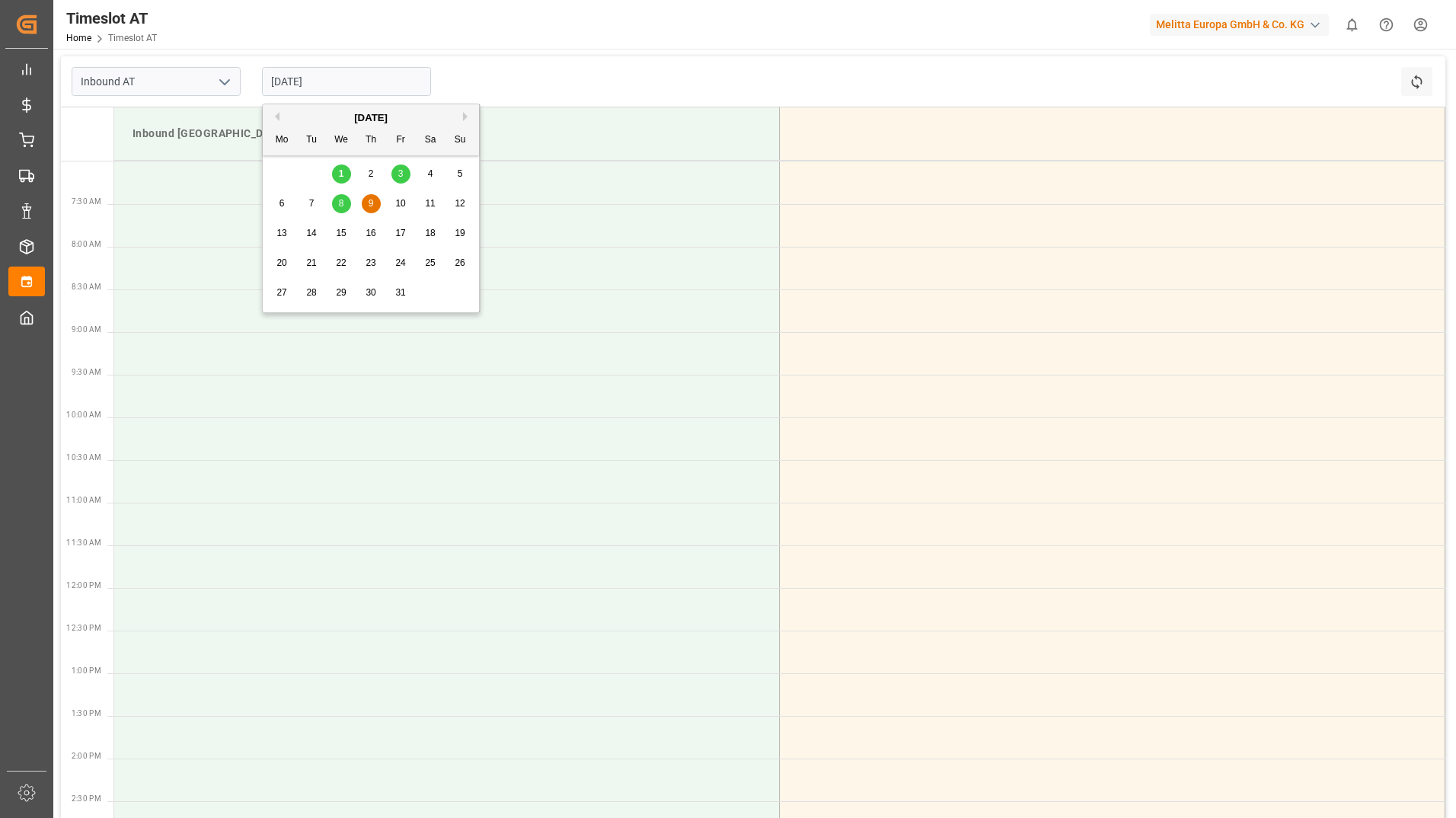
click at [397, 203] on span "10" at bounding box center [400, 204] width 10 height 11
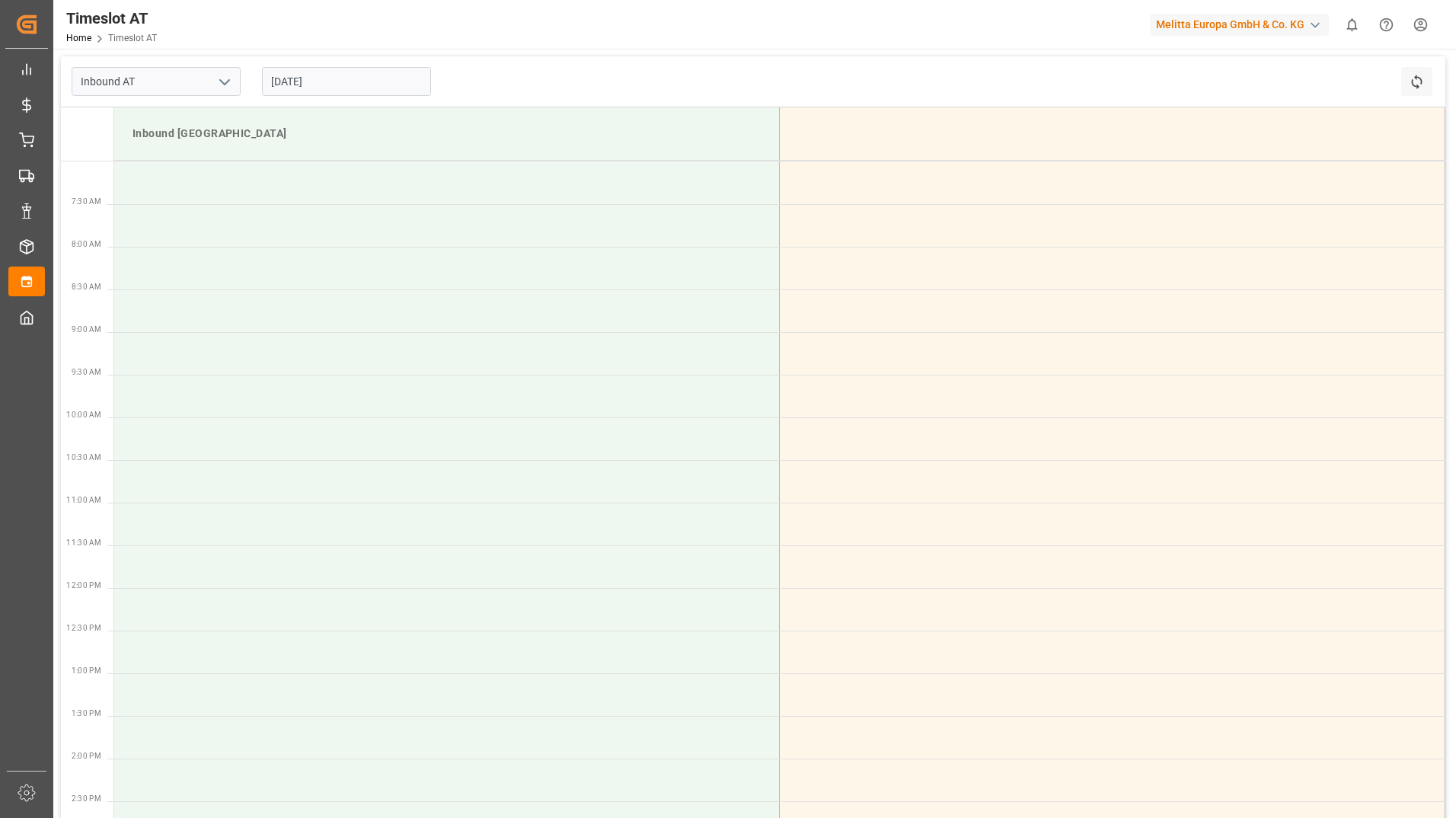
click at [343, 74] on input "[DATE]" at bounding box center [346, 81] width 169 height 29
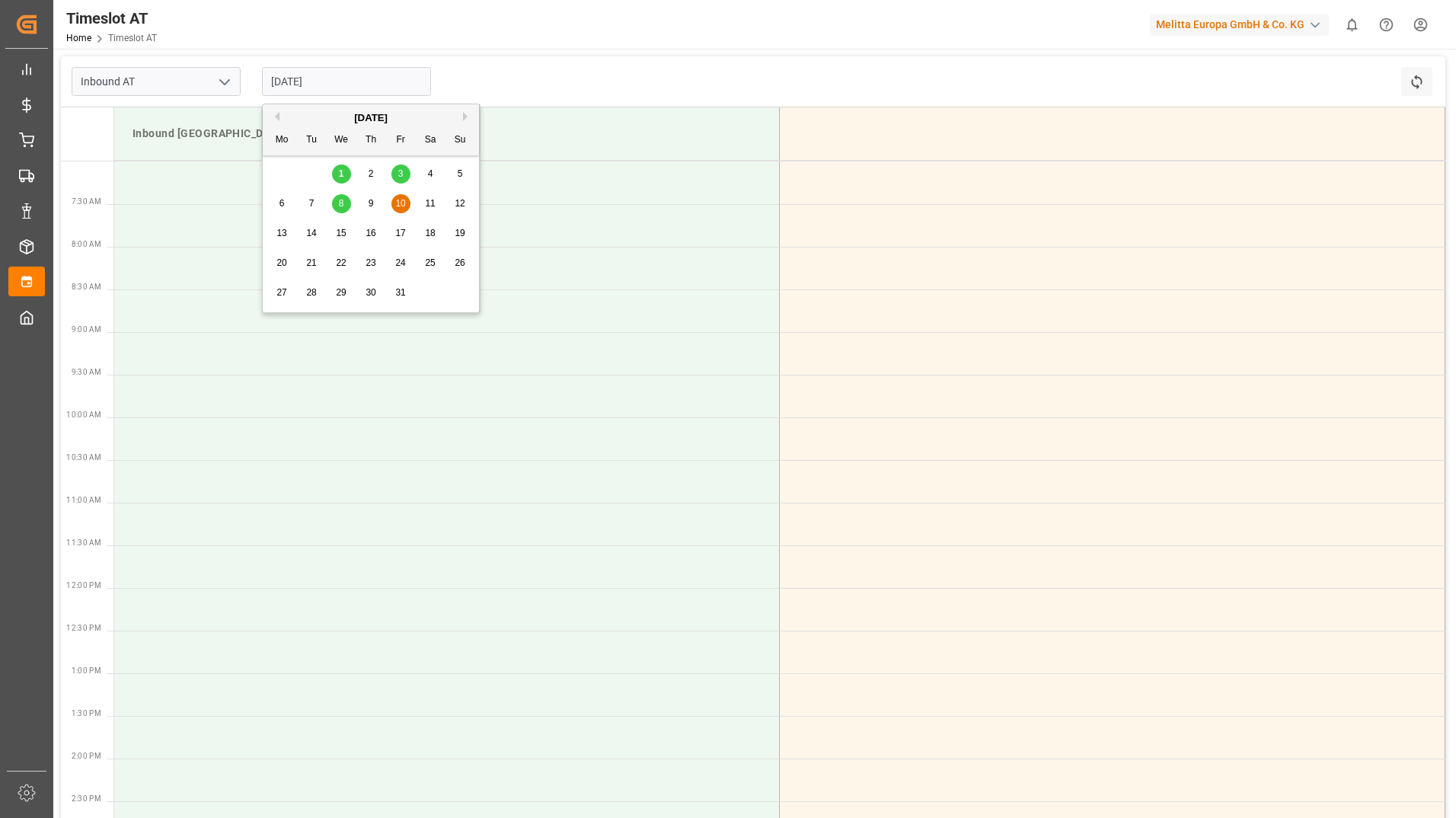
click at [347, 208] on div "8" at bounding box center [341, 204] width 19 height 19
type input "[DATE]"
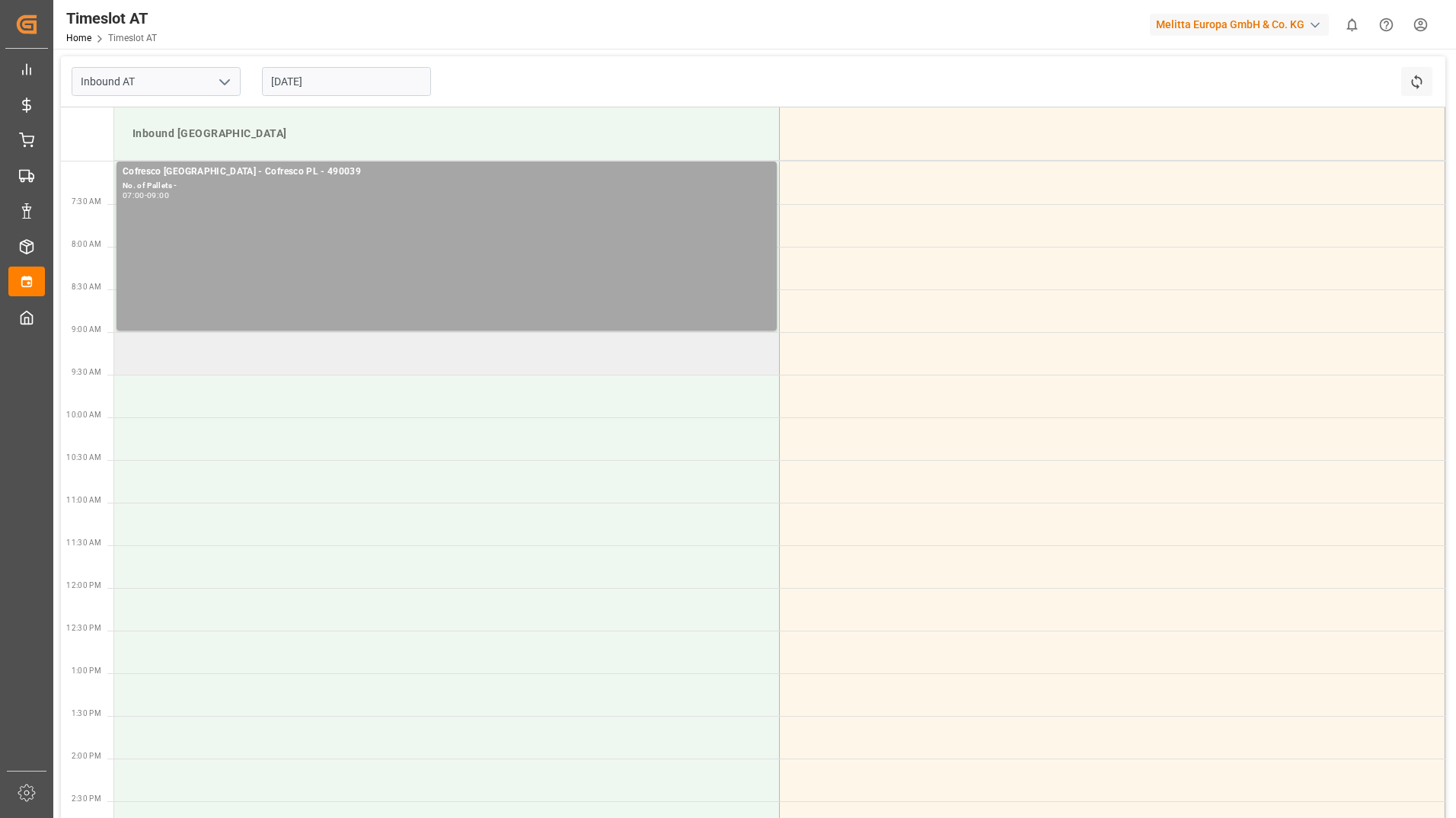
click at [239, 354] on td at bounding box center [446, 353] width 665 height 43
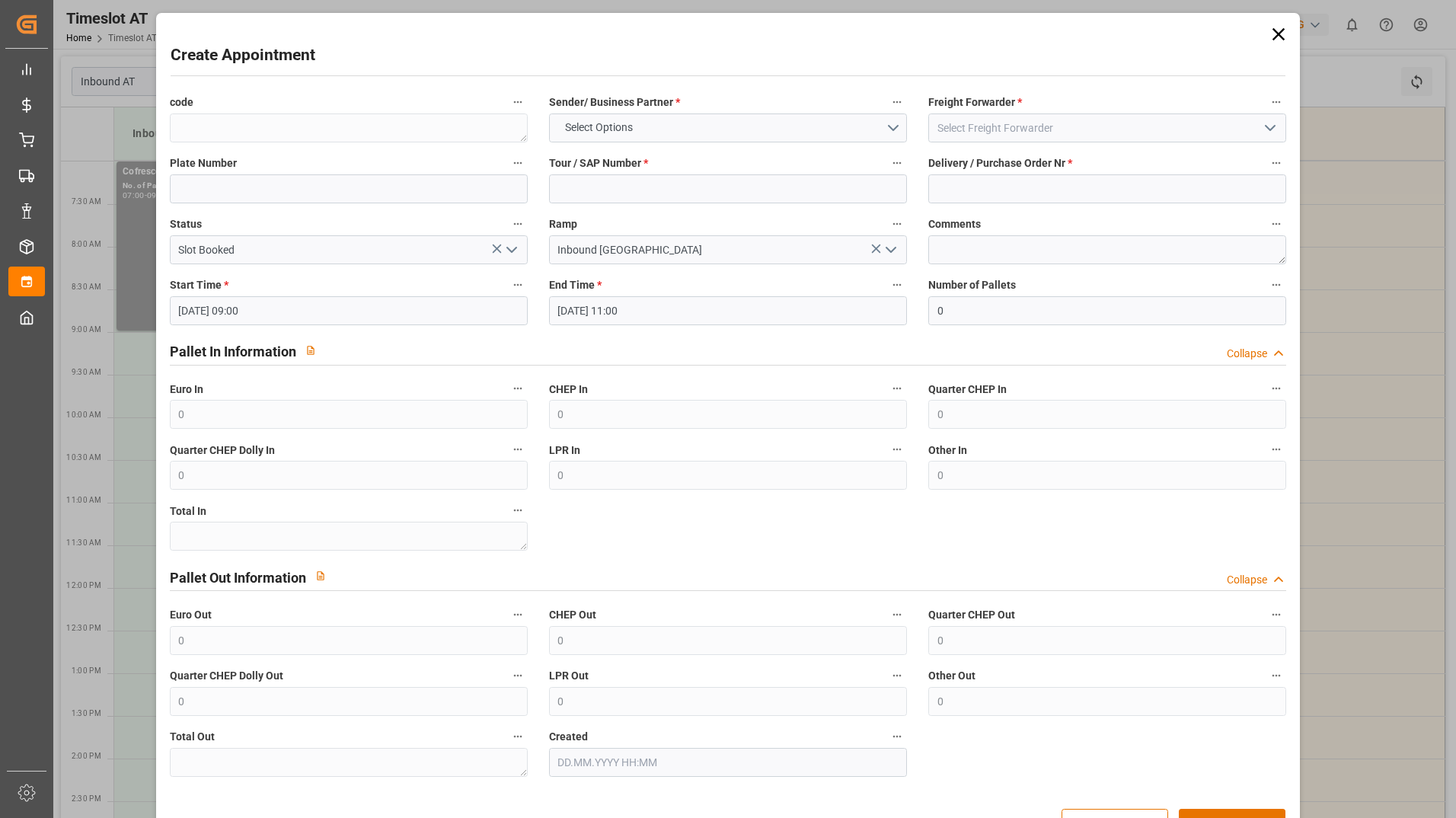
click at [1281, 36] on icon at bounding box center [1278, 34] width 21 height 21
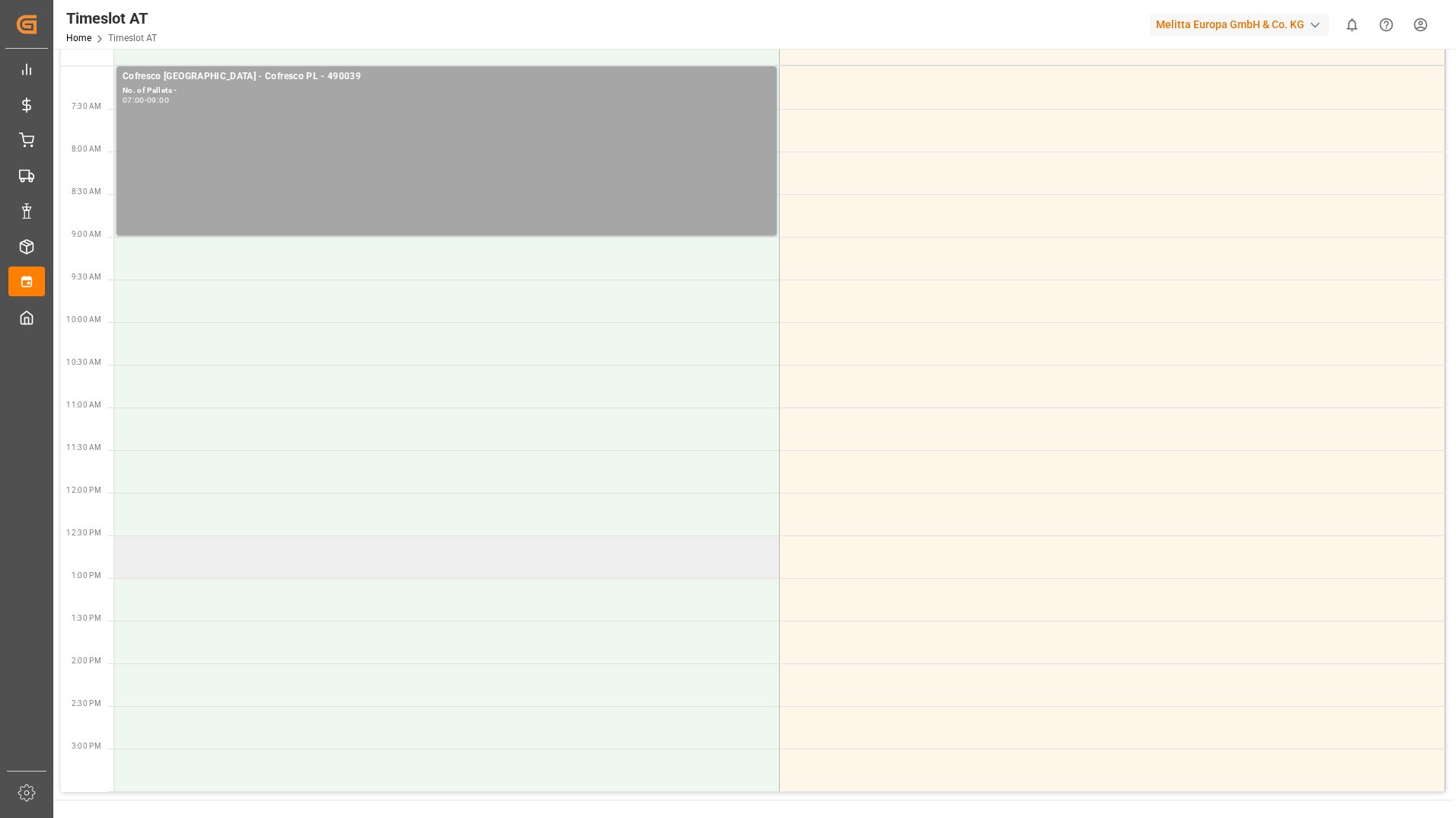
scroll to position [250, 0]
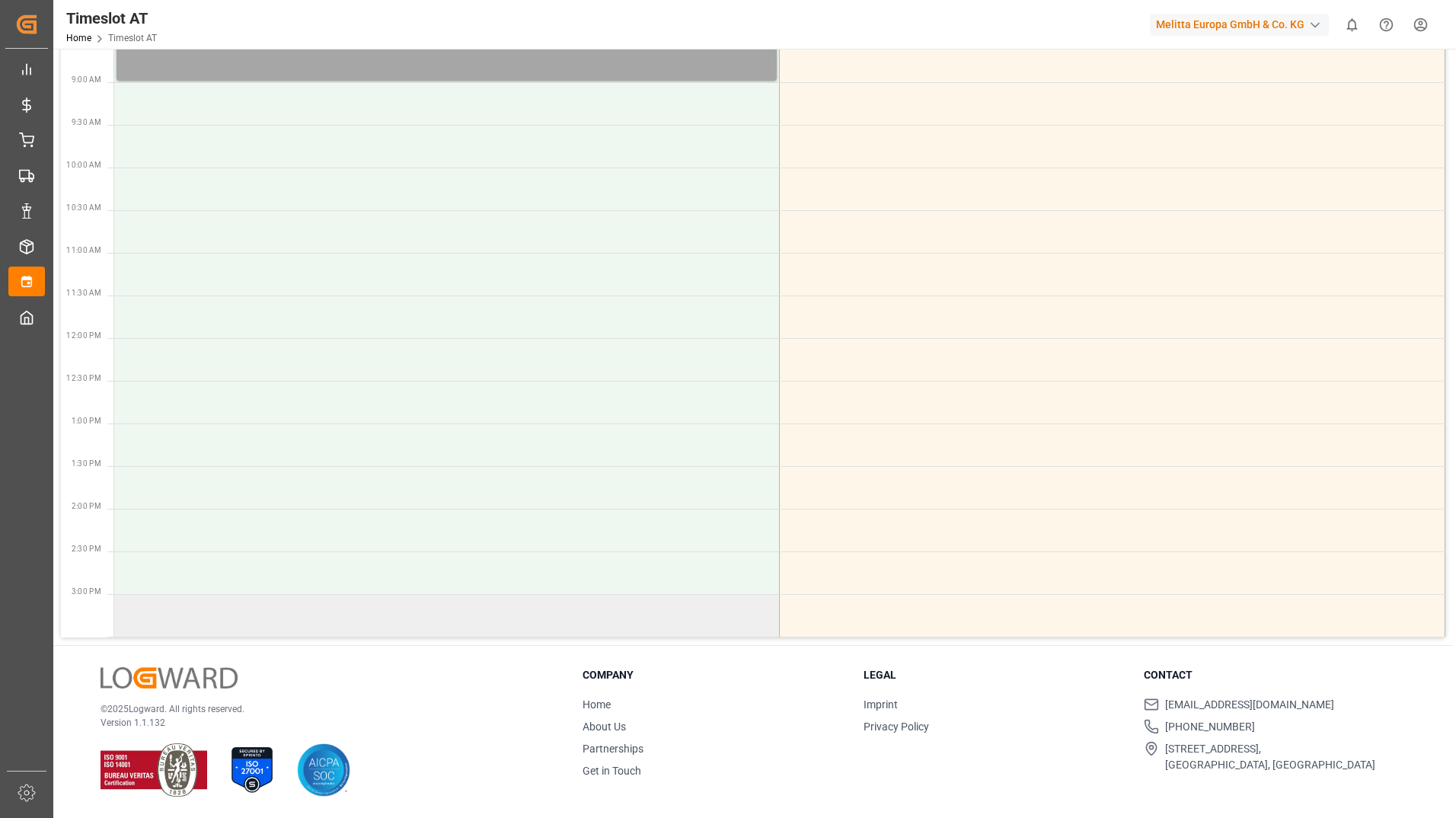
click at [239, 620] on td at bounding box center [446, 615] width 665 height 43
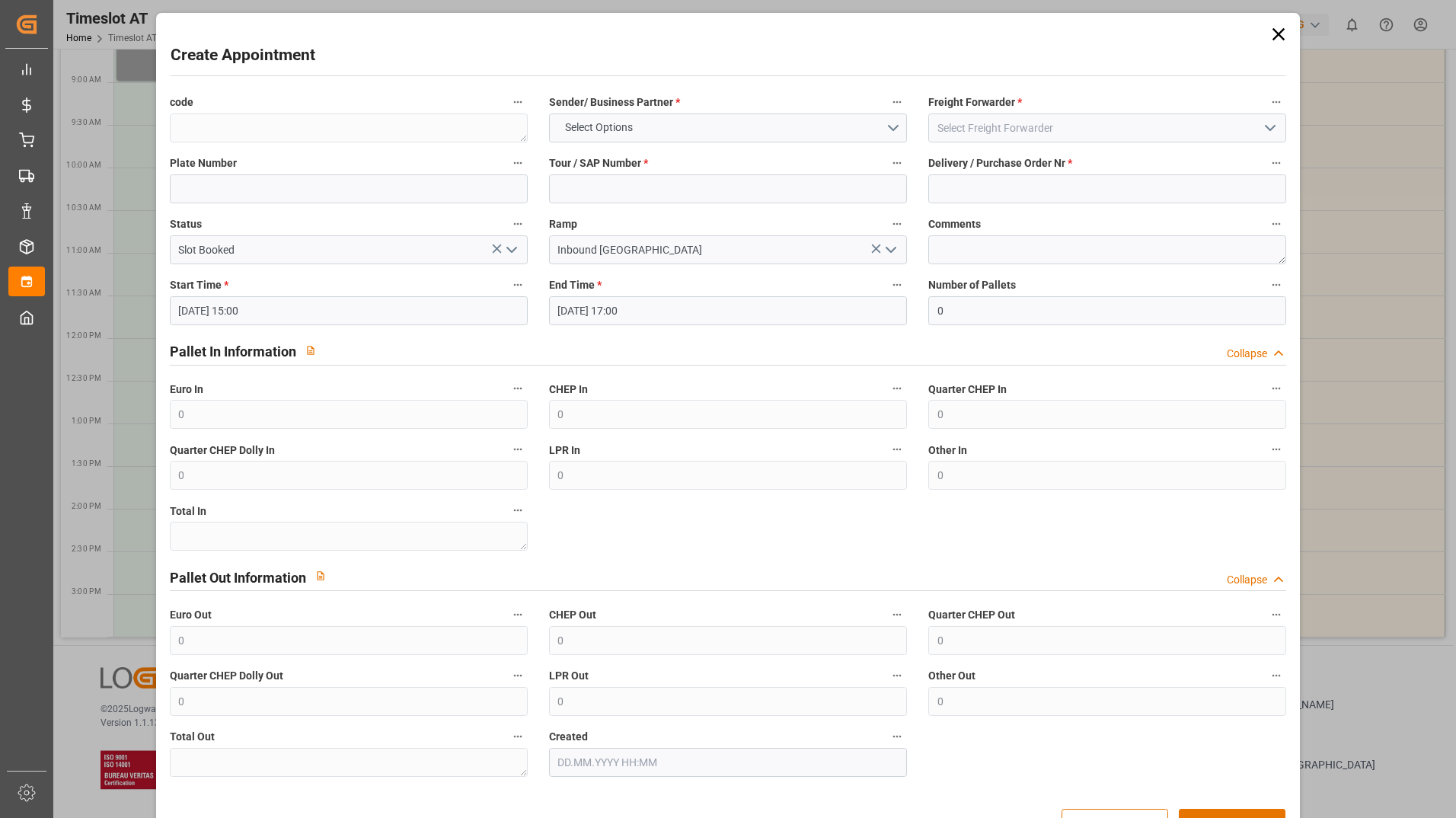
click at [1272, 31] on icon at bounding box center [1277, 33] width 12 height 12
